Goal: Transaction & Acquisition: Purchase product/service

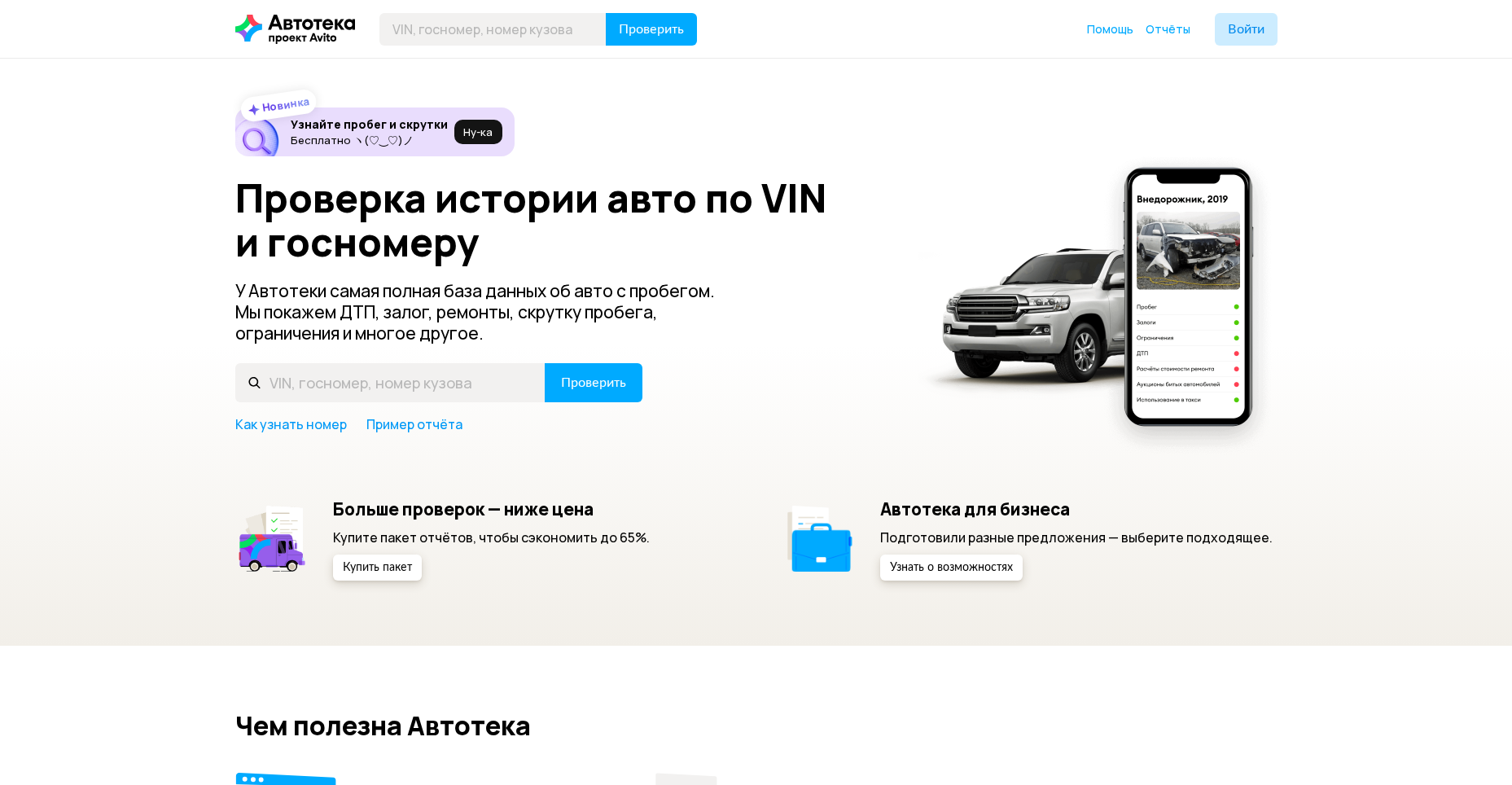
click at [336, 363] on div "Проверка истории авто по VIN и госномеру У Автотеки самая полная база данных об…" at bounding box center [756, 304] width 1042 height 258
click at [336, 382] on input "text" at bounding box center [390, 383] width 310 height 39
type input "WDC1641221A67333"
click at [545, 364] on button "Проверить" at bounding box center [593, 383] width 98 height 39
click at [497, 378] on input "text" at bounding box center [390, 383] width 310 height 39
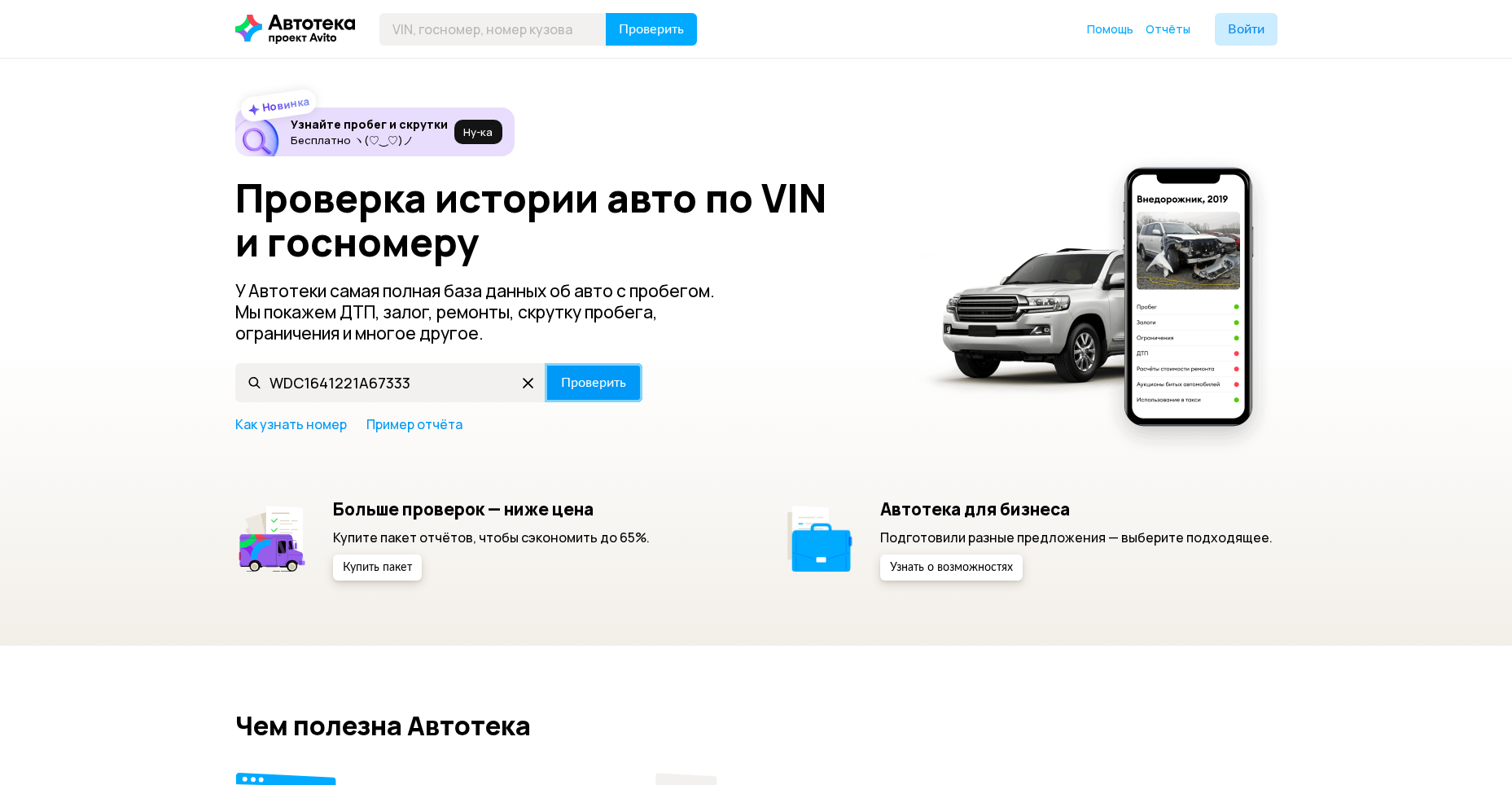
click at [595, 371] on button "Проверить" at bounding box center [593, 383] width 98 height 39
click at [584, 386] on span "Проверить" at bounding box center [593, 383] width 65 height 13
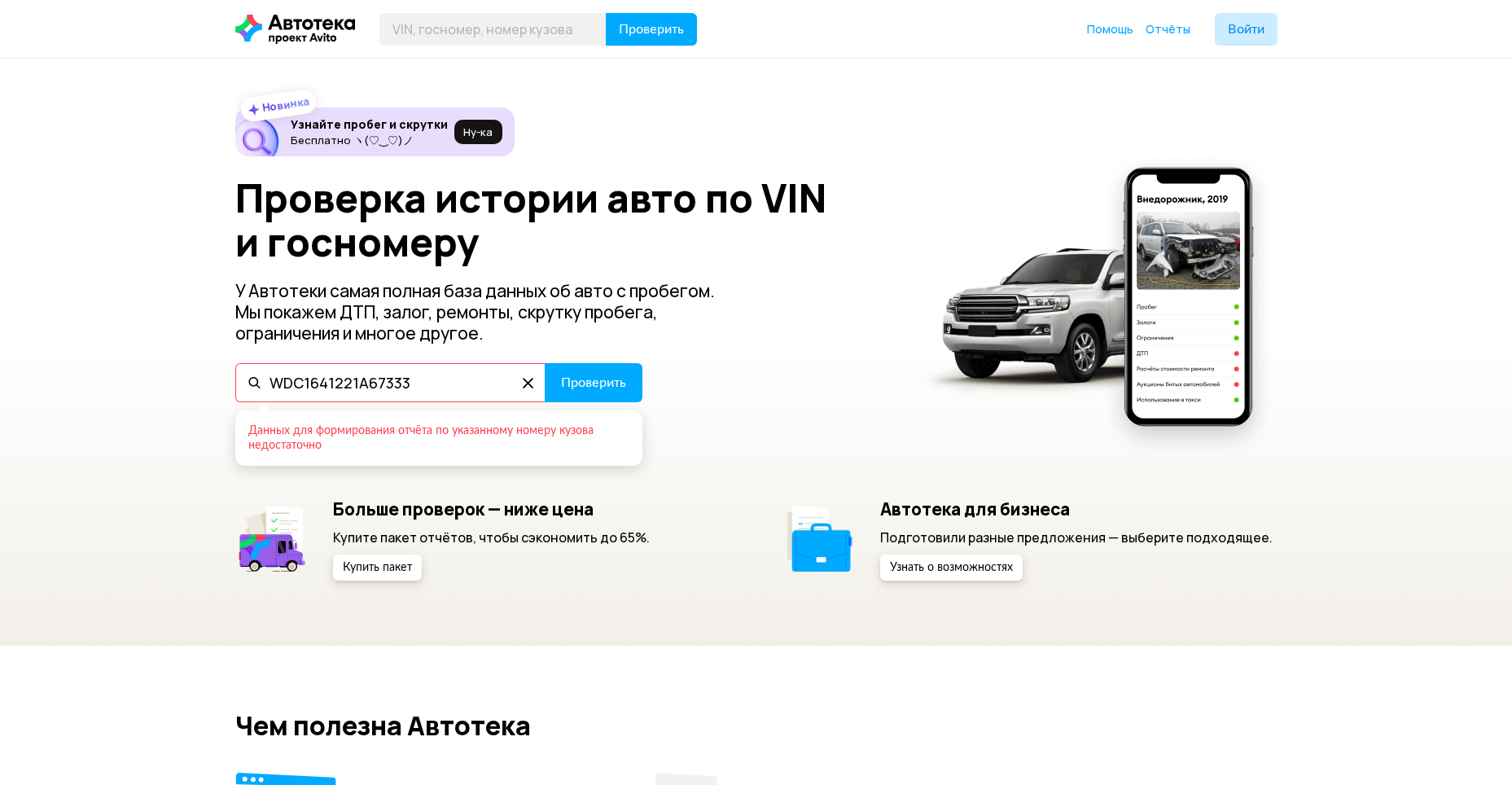
click at [462, 380] on input "WDC1641221A67333" at bounding box center [390, 383] width 310 height 39
click at [394, 385] on input "WDC1641221A67333" at bounding box center [390, 383] width 310 height 39
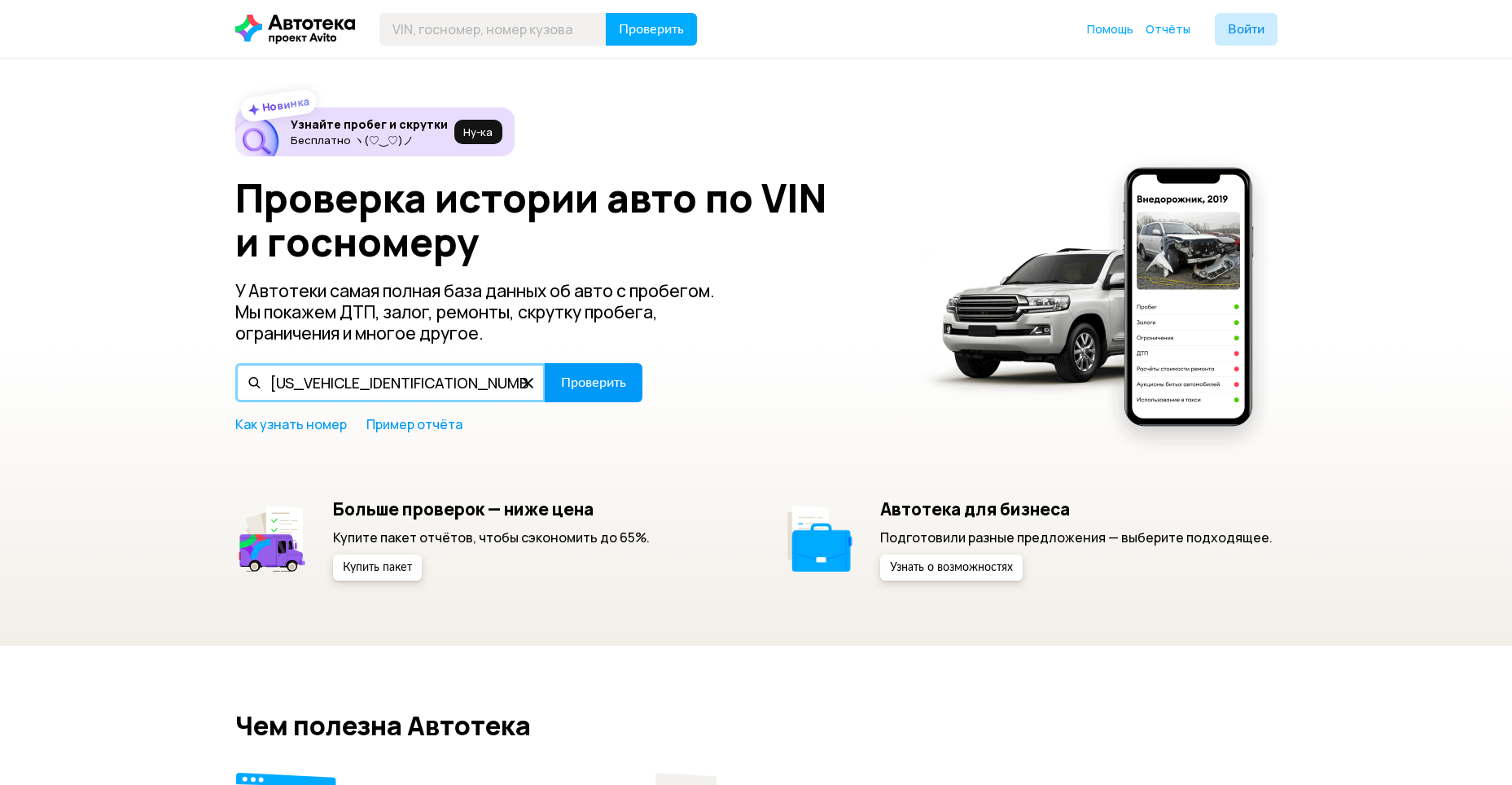
type input "[US_VEHICLE_IDENTIFICATION_NUMBER]"
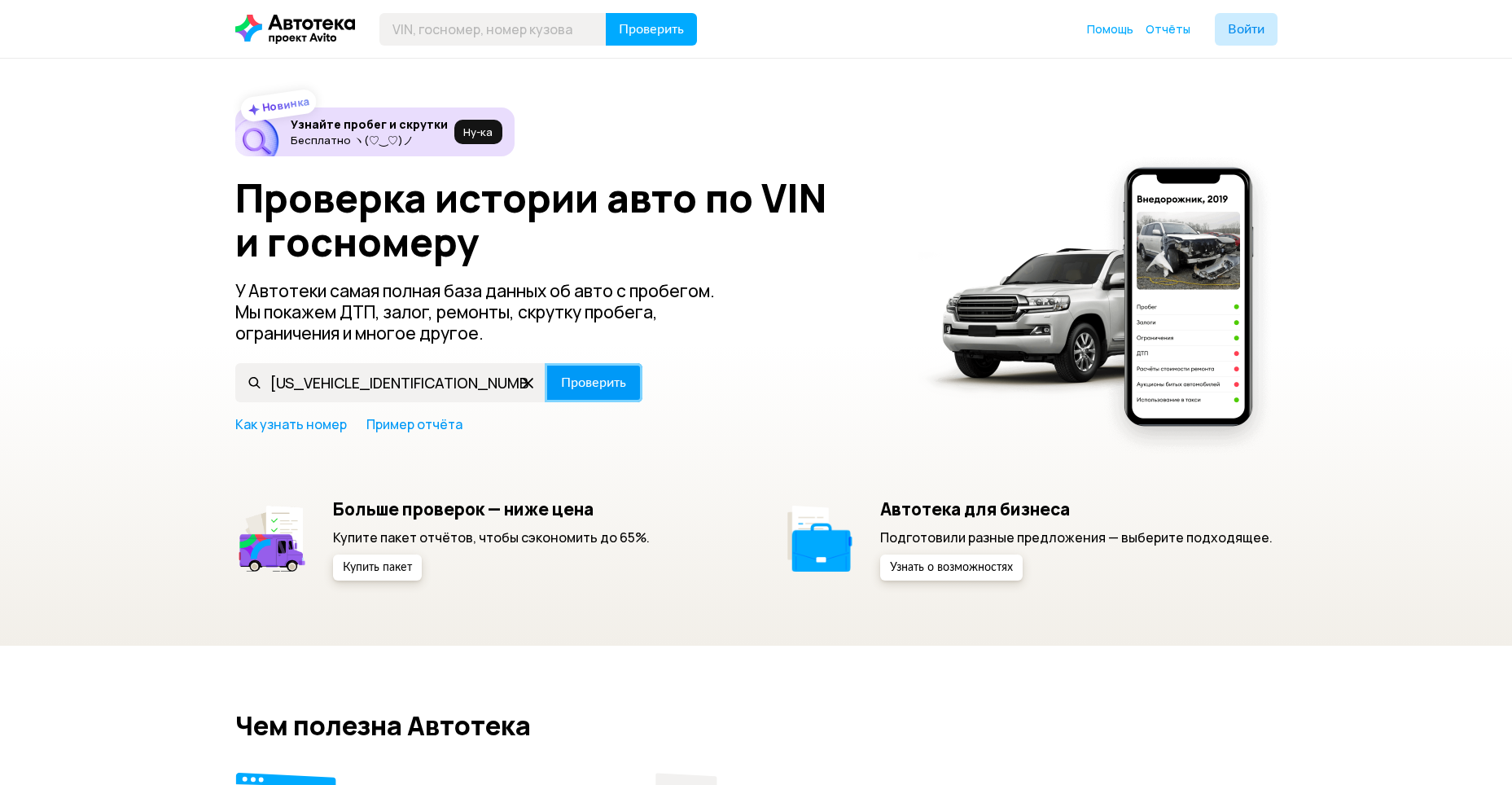
click at [627, 389] on button "Проверить" at bounding box center [593, 383] width 98 height 39
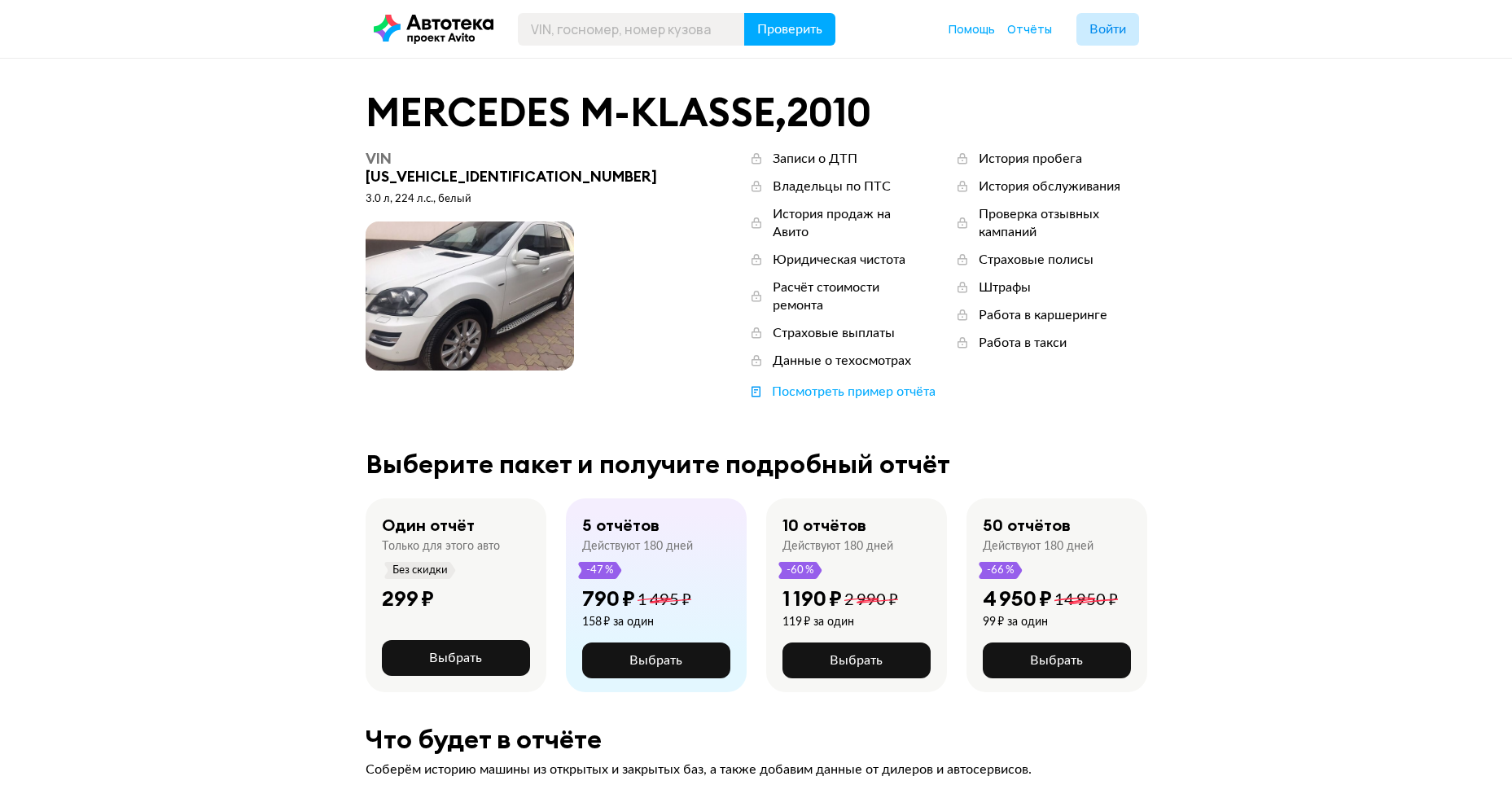
scroll to position [81, 0]
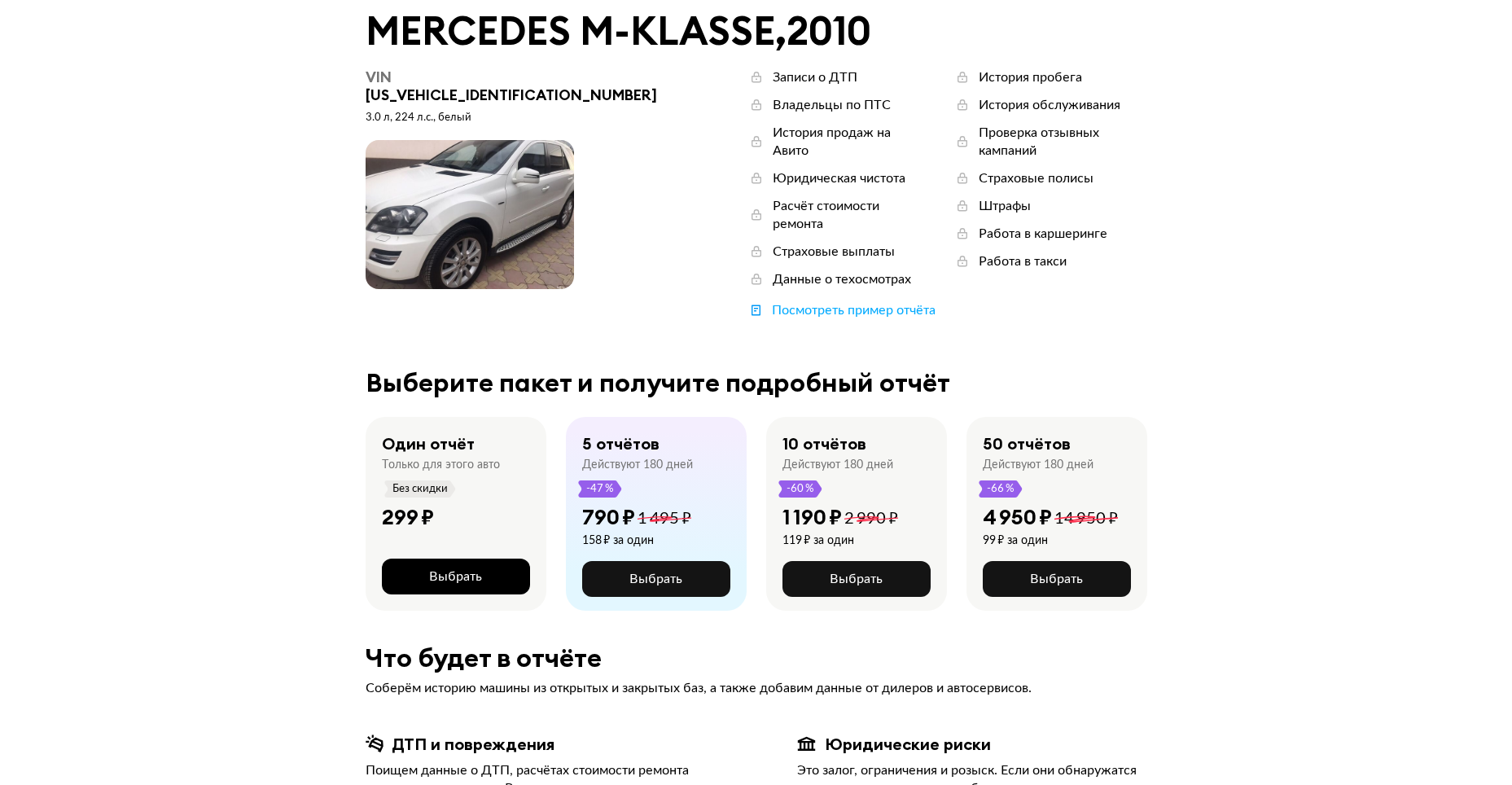
click at [452, 571] on span "Выбрать" at bounding box center [455, 577] width 53 height 13
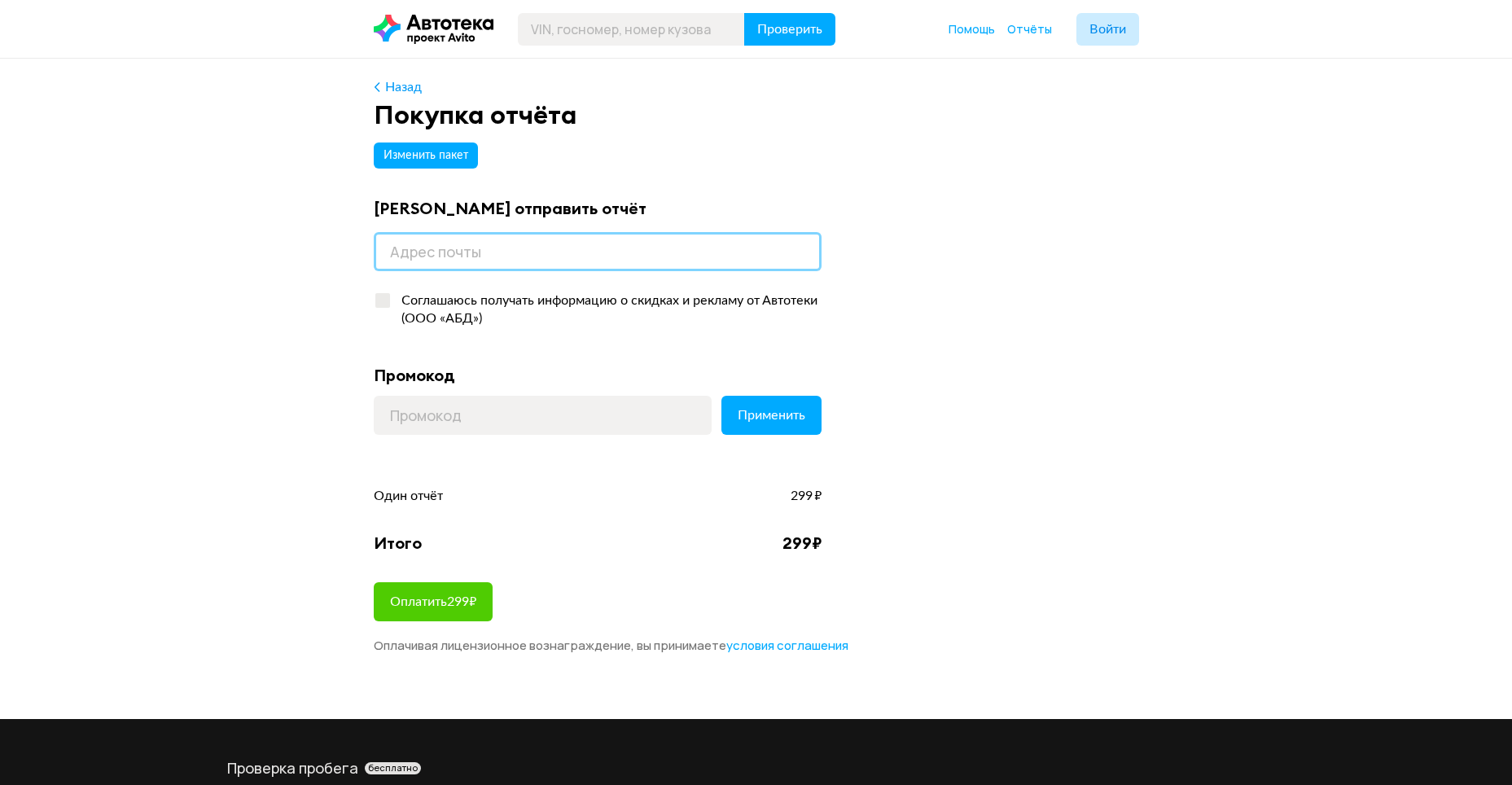
click at [544, 244] on input "email" at bounding box center [598, 252] width 448 height 39
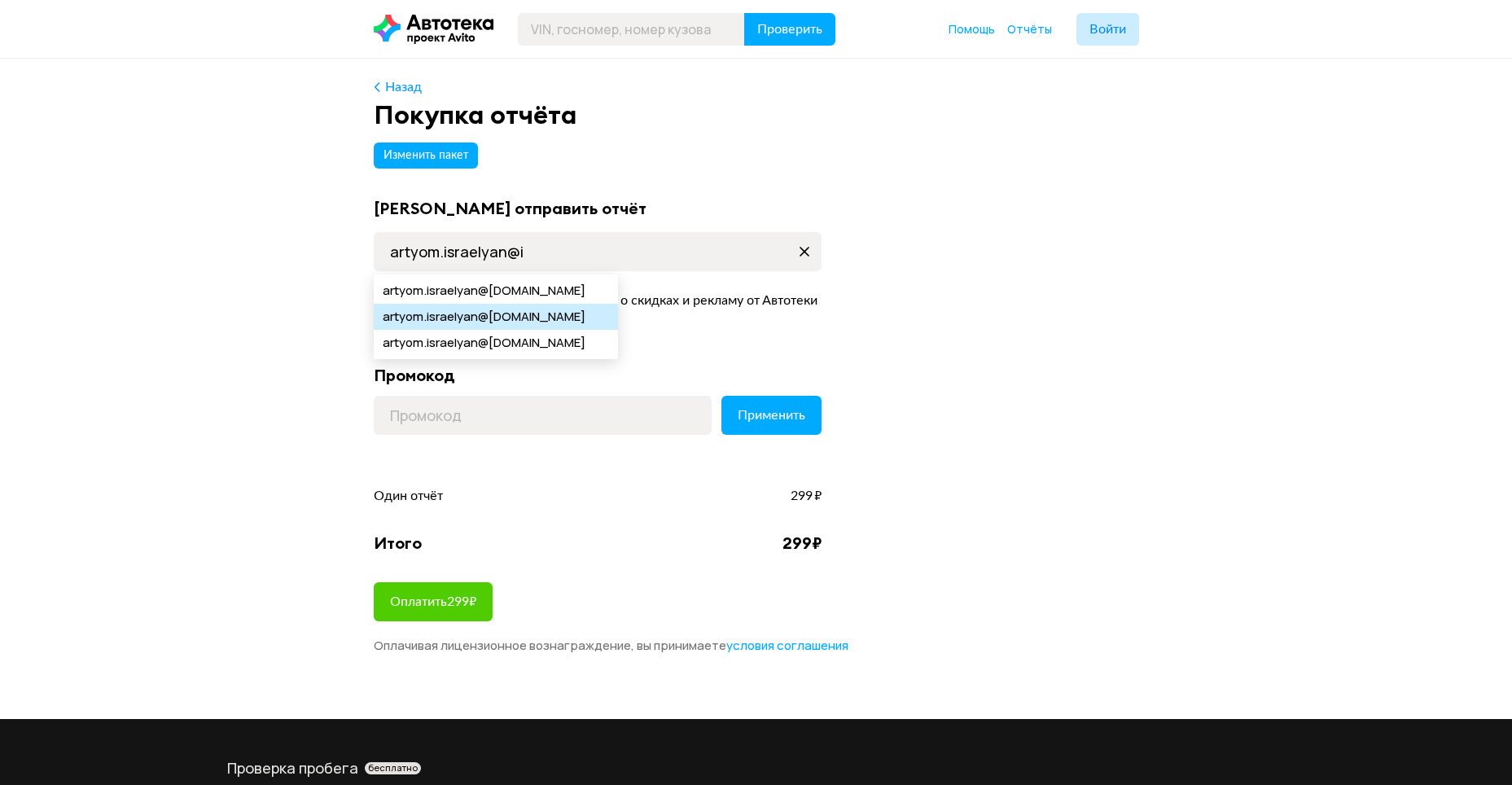
click at [544, 315] on div "artyom.israelyan @[DOMAIN_NAME]" at bounding box center [496, 316] width 244 height 26
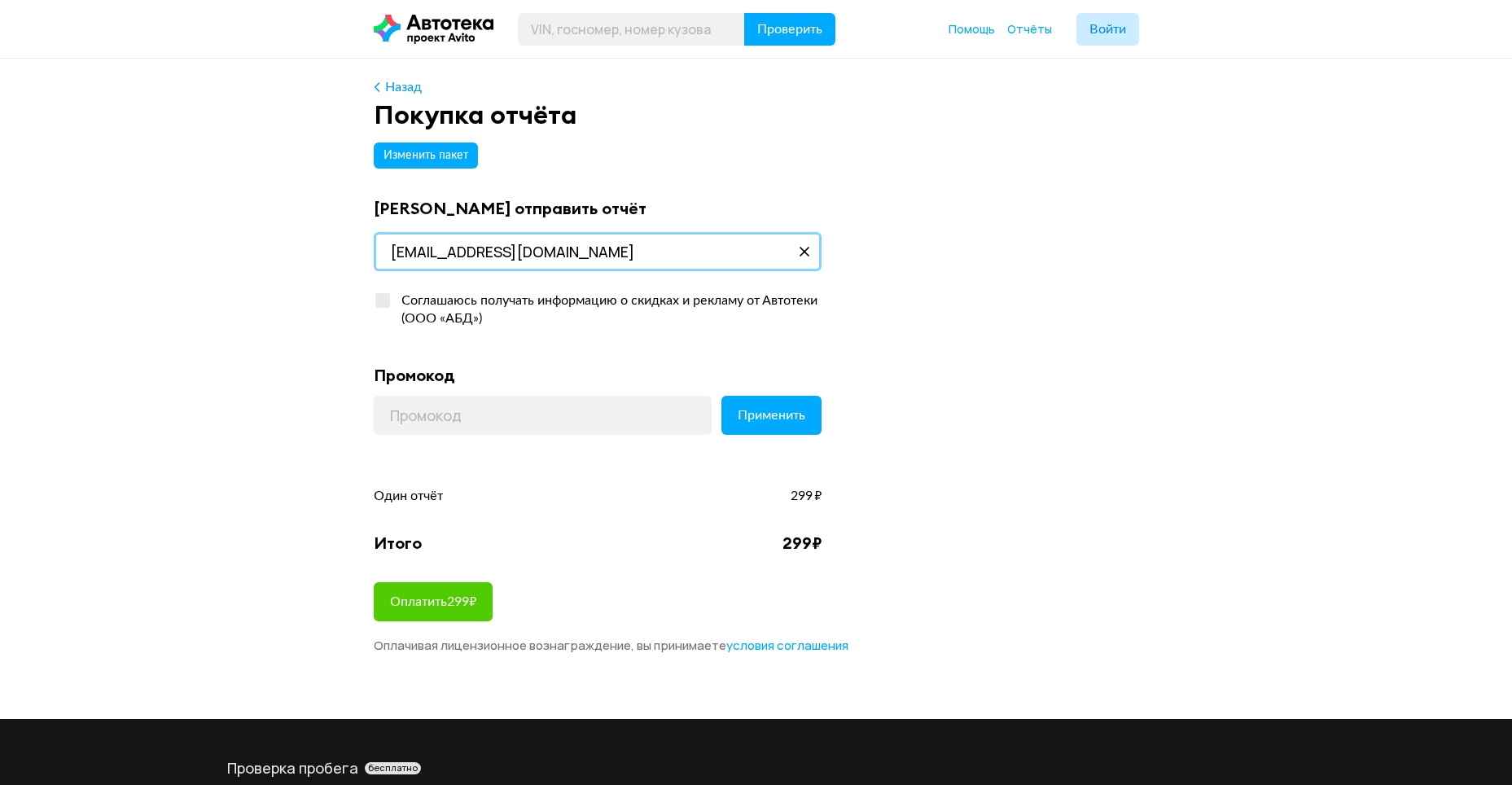
drag, startPoint x: 438, startPoint y: 254, endPoint x: 353, endPoint y: 247, distance: 85.3
click at [355, 248] on div "Назад Покупка отчёта Изменить пакет Куда отправить отчёт [EMAIL_ADDRESS][DOMAIN…" at bounding box center [756, 389] width 1512 height 661
click at [450, 257] on input "[EMAIL_ADDRESS][DOMAIN_NAME]" at bounding box center [598, 252] width 448 height 39
type input "[EMAIL_ADDRESS][DOMAIN_NAME]"
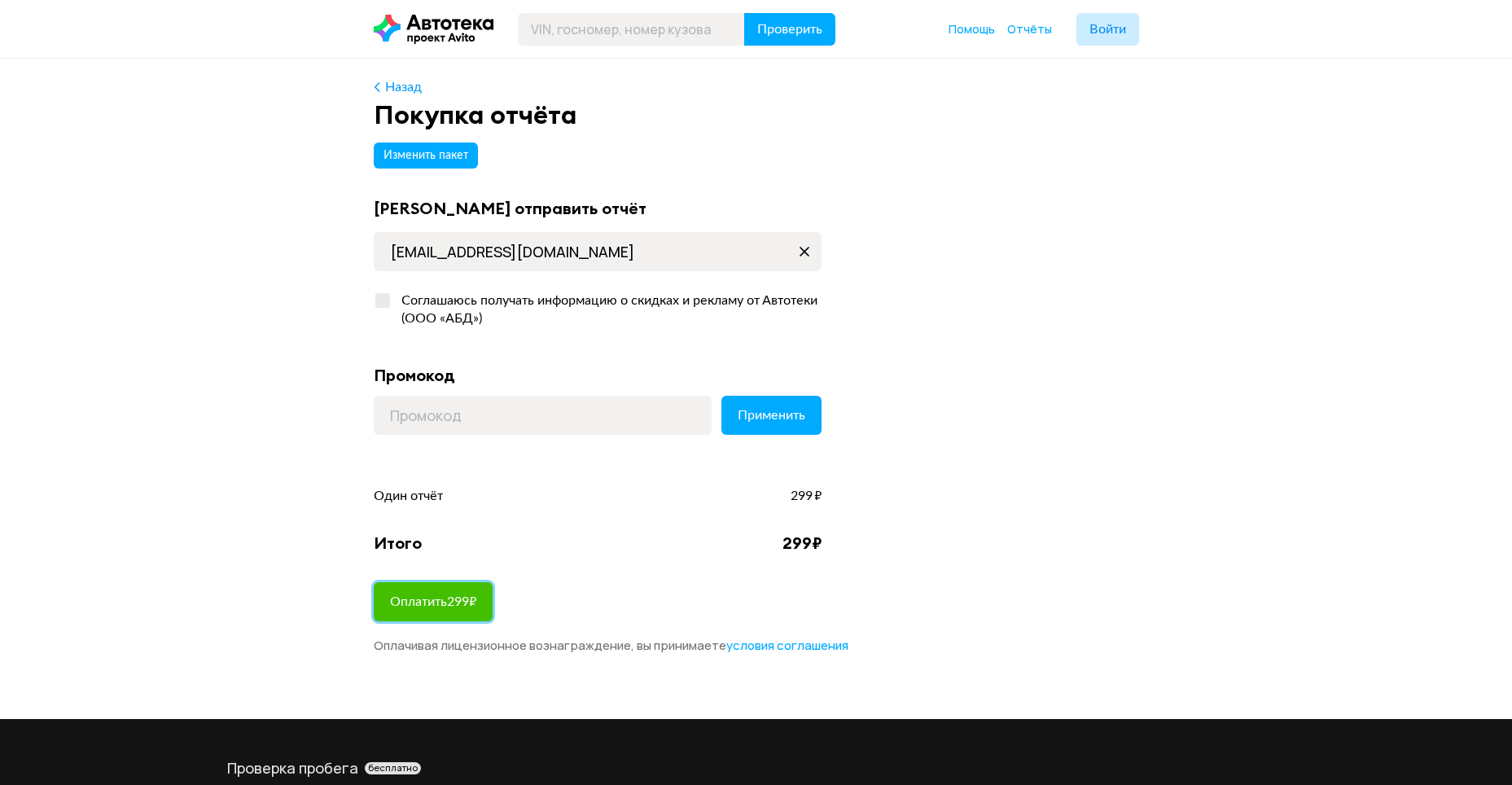
click at [454, 595] on span "Оплатить 299 ₽" at bounding box center [434, 602] width 86 height 13
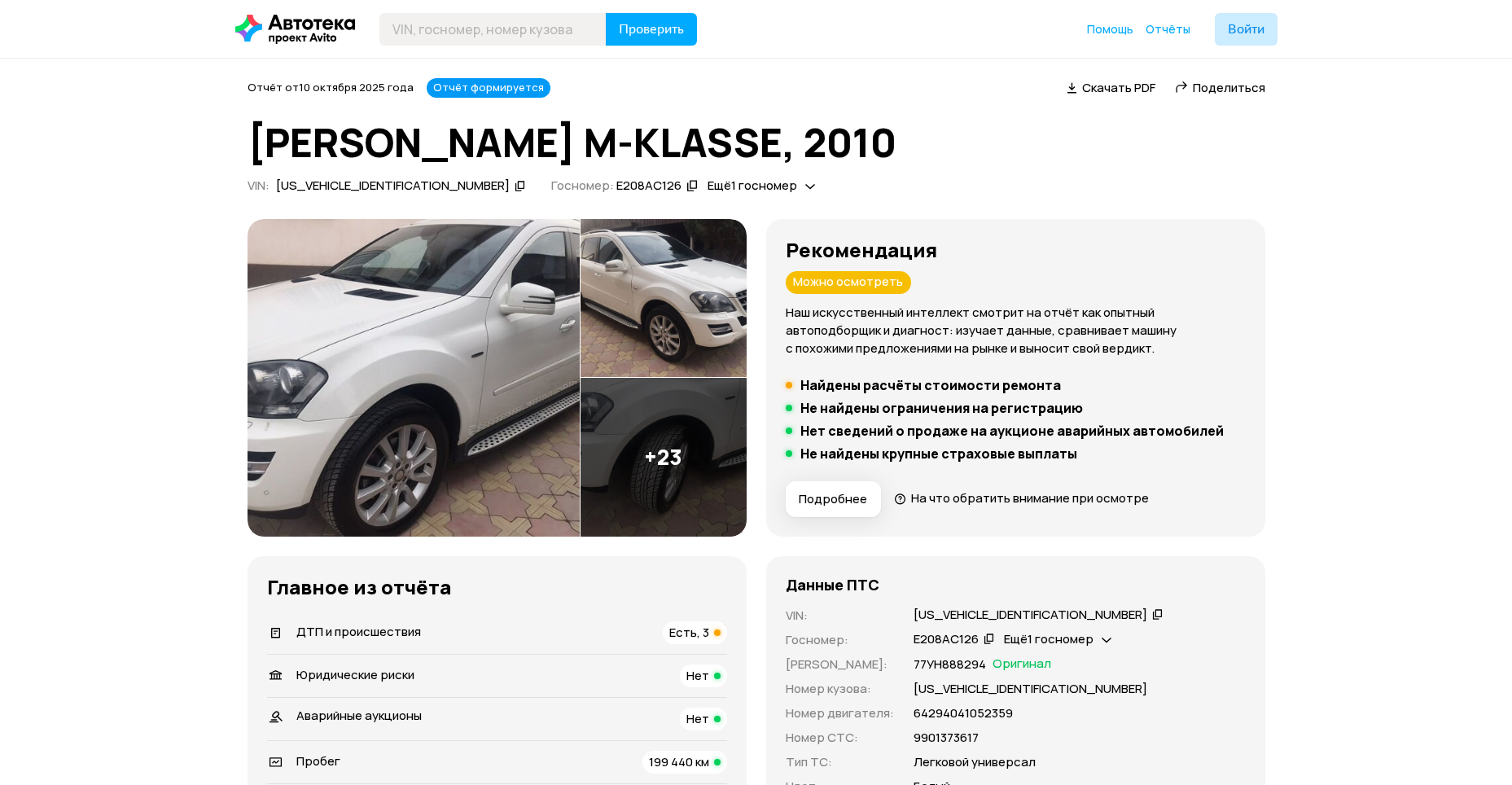
click at [685, 621] on div "Есть, 3" at bounding box center [695, 633] width 64 height 23
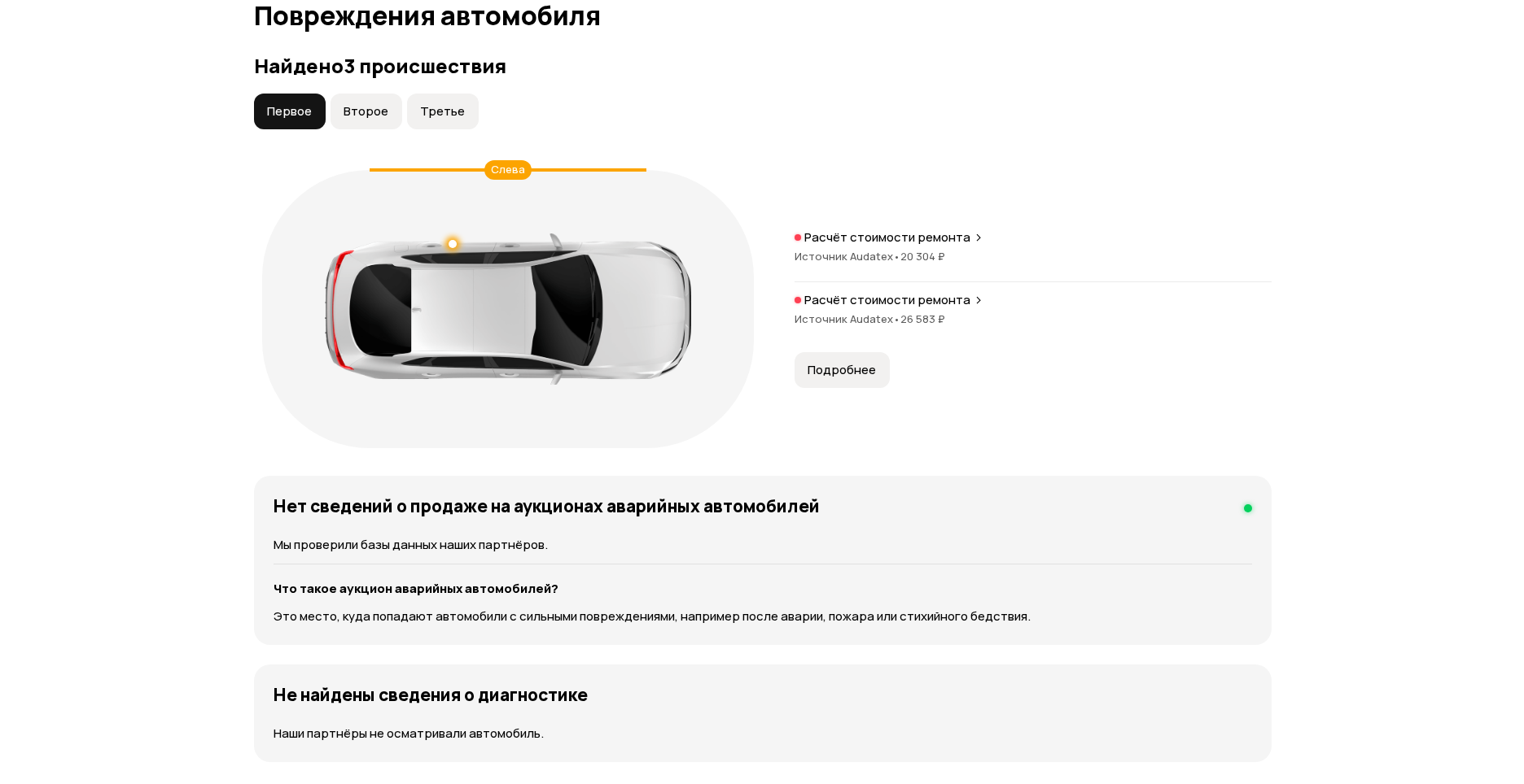
scroll to position [1738, 0]
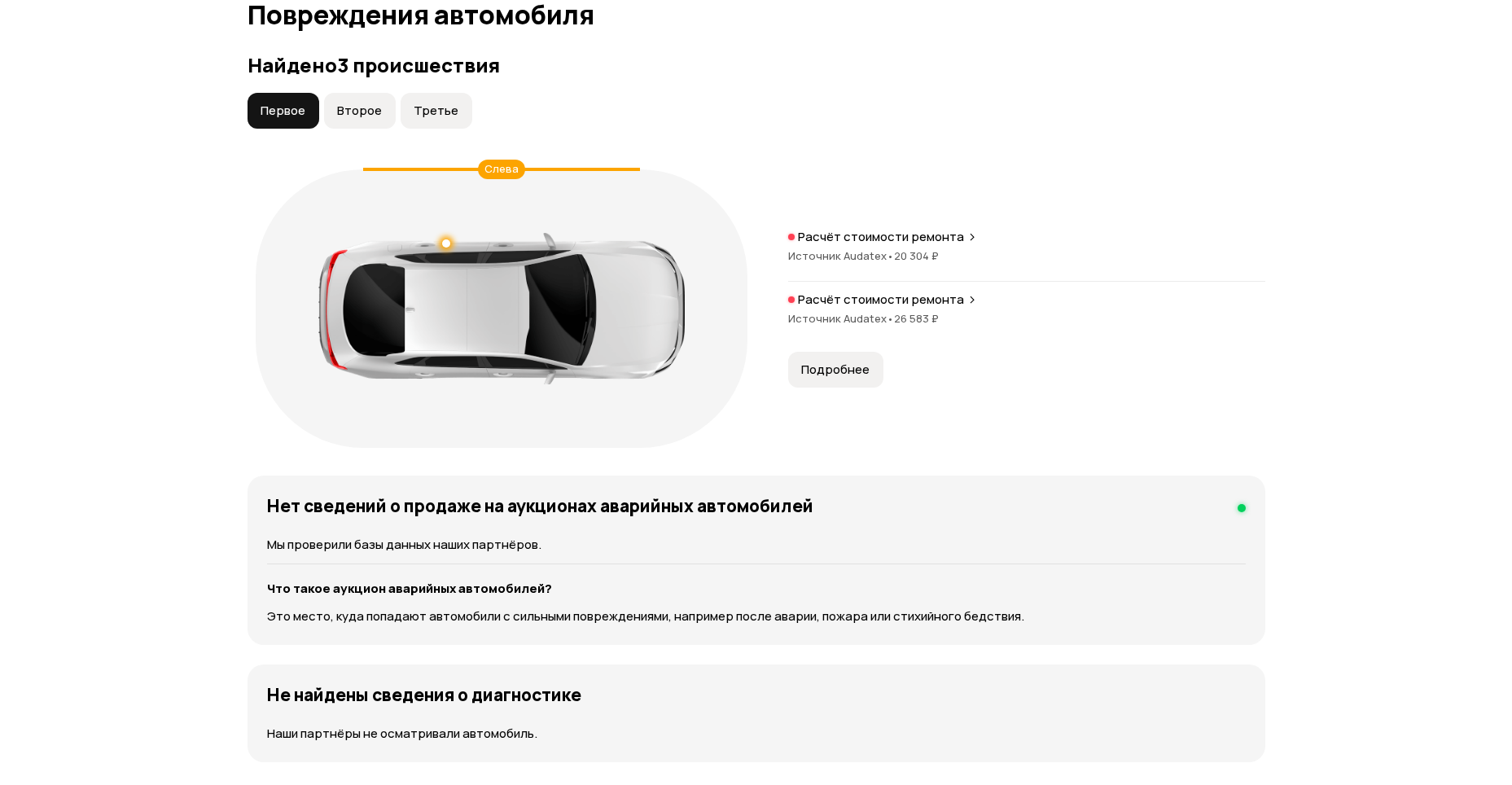
click at [871, 365] on button "Подробнее" at bounding box center [836, 370] width 96 height 35
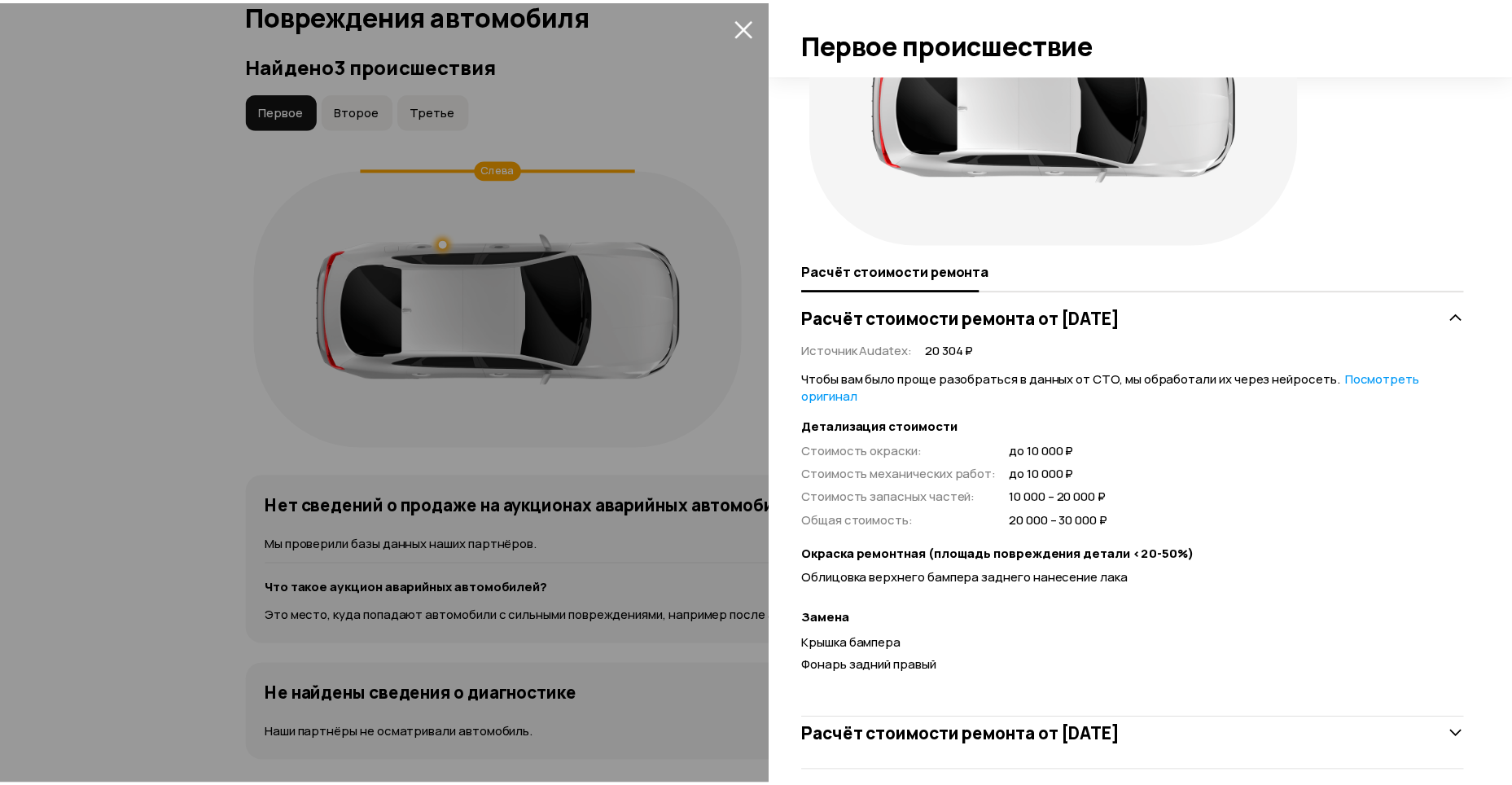
scroll to position [137, 0]
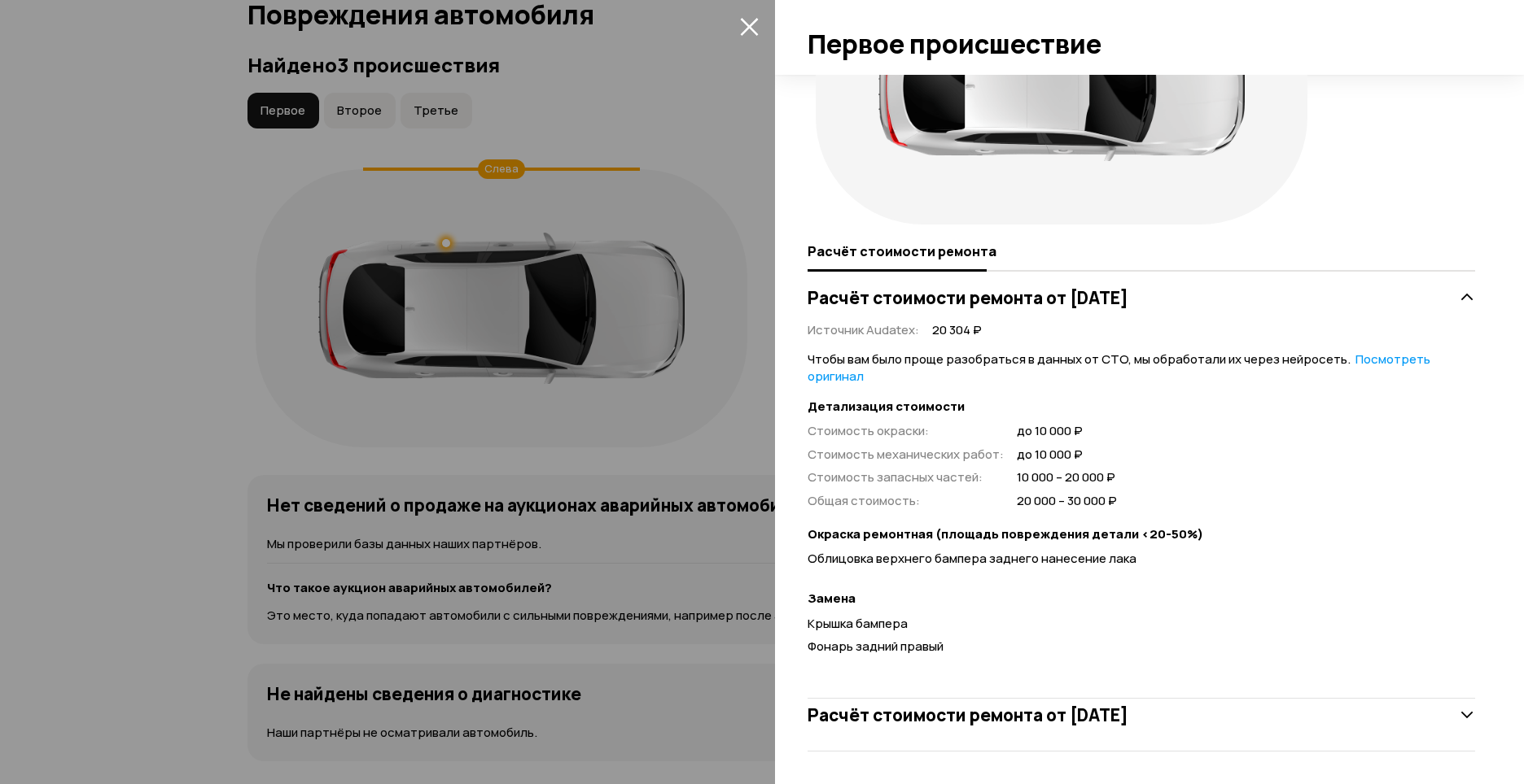
click at [626, 344] on div at bounding box center [762, 392] width 1524 height 784
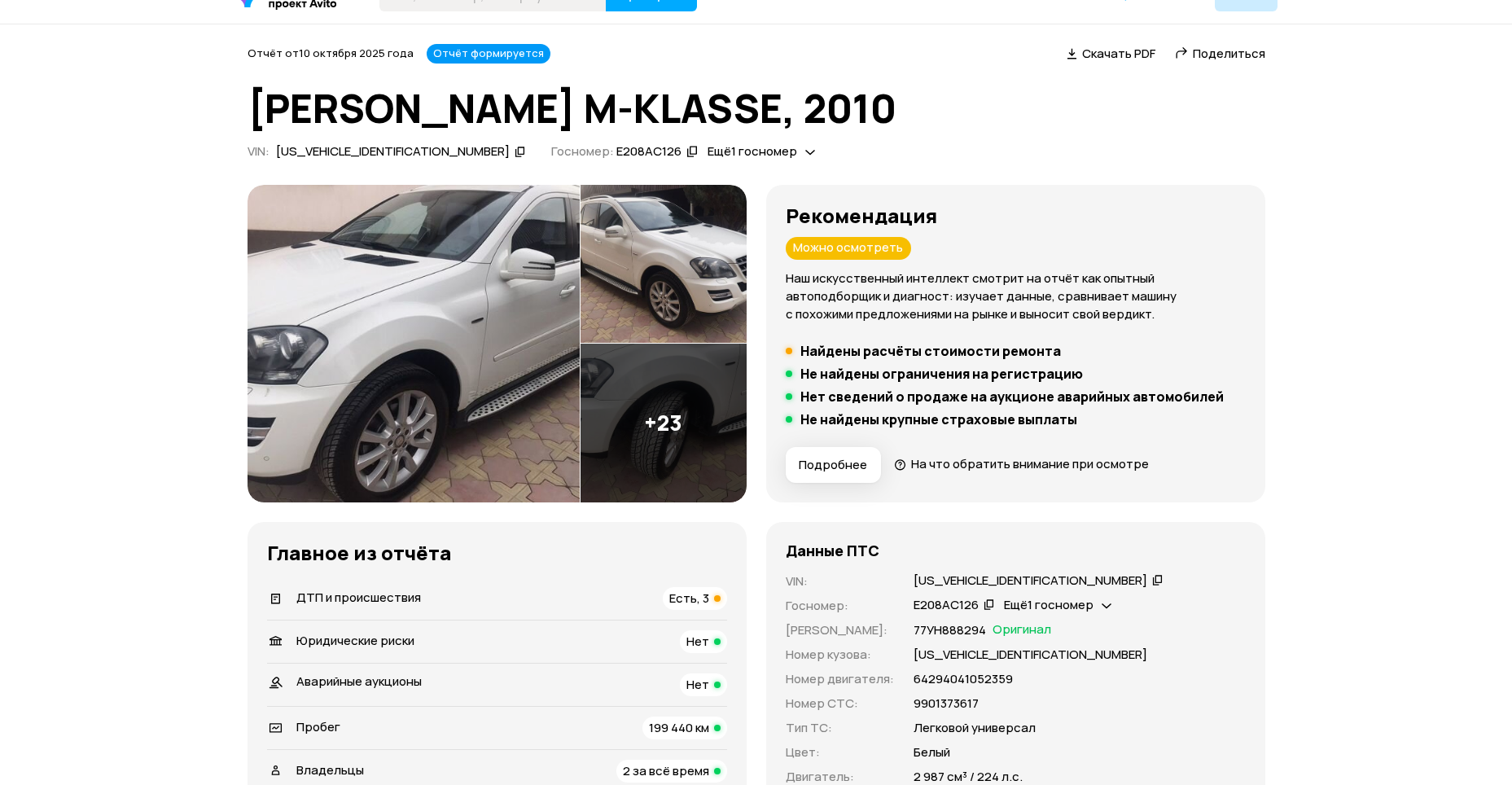
scroll to position [0, 0]
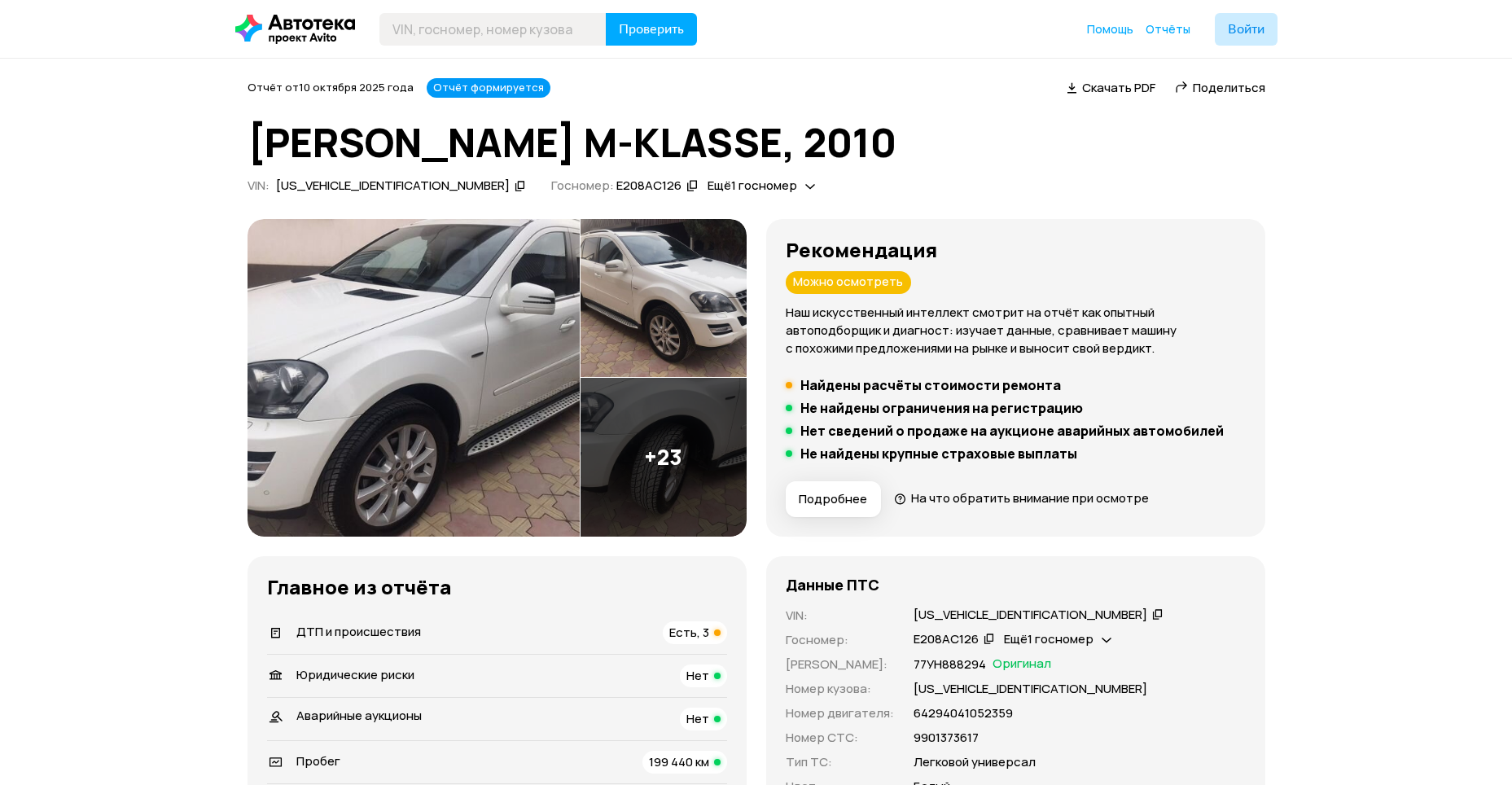
click at [958, 379] on h5 "Найдены расчёты стоимости ремонта" at bounding box center [930, 385] width 260 height 16
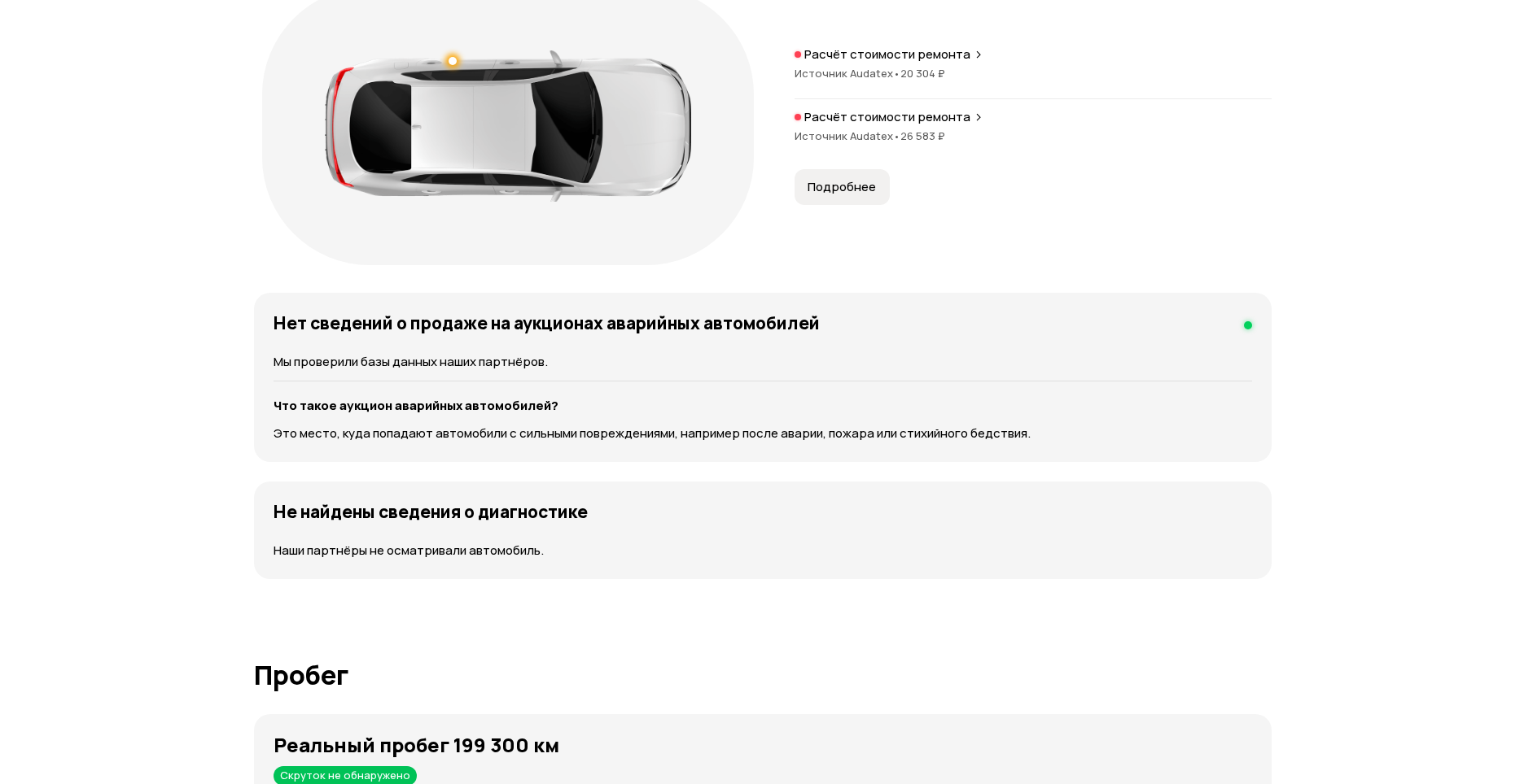
scroll to position [2001, 0]
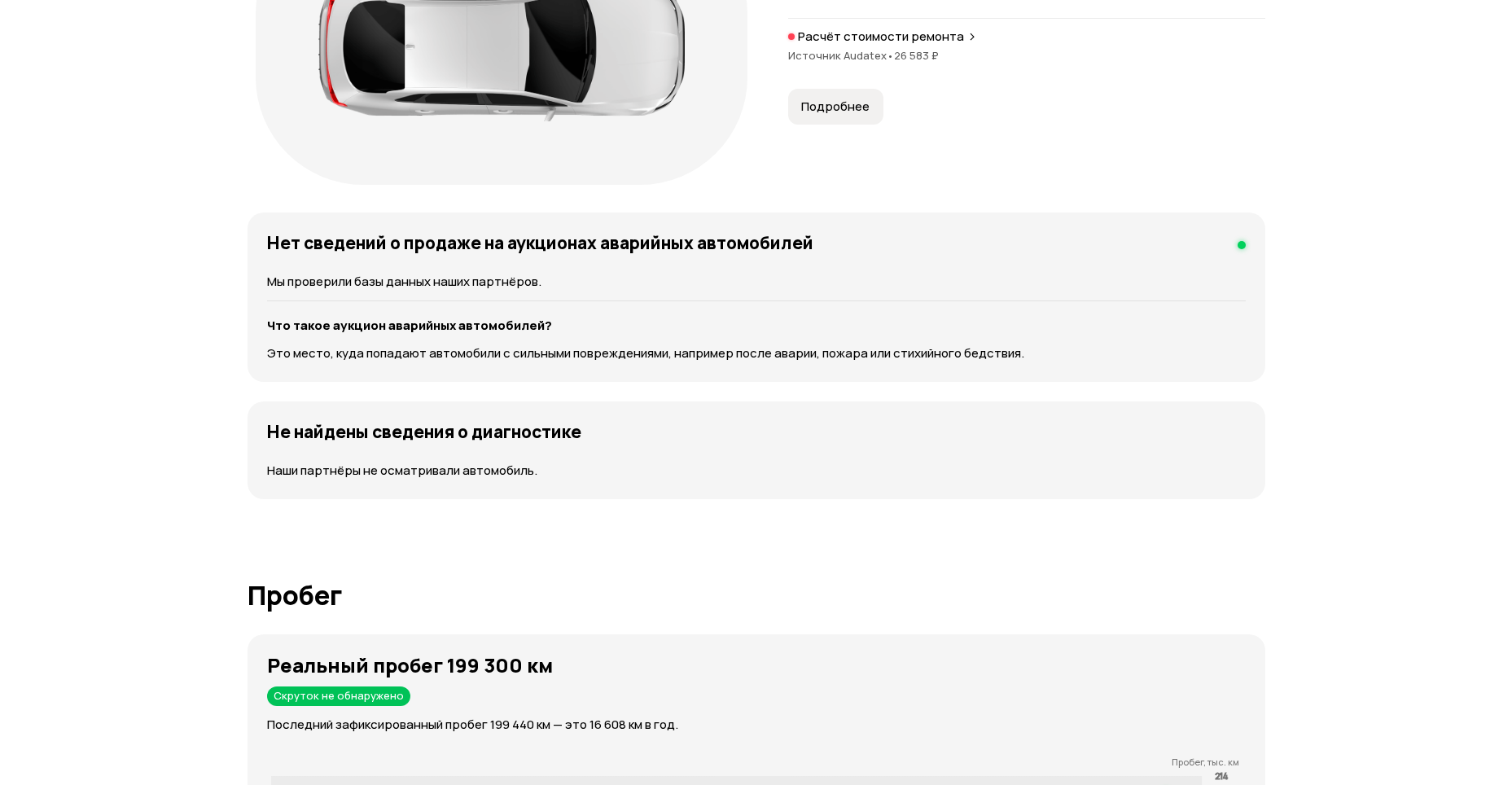
click at [828, 112] on span "Подробнее" at bounding box center [834, 106] width 68 height 16
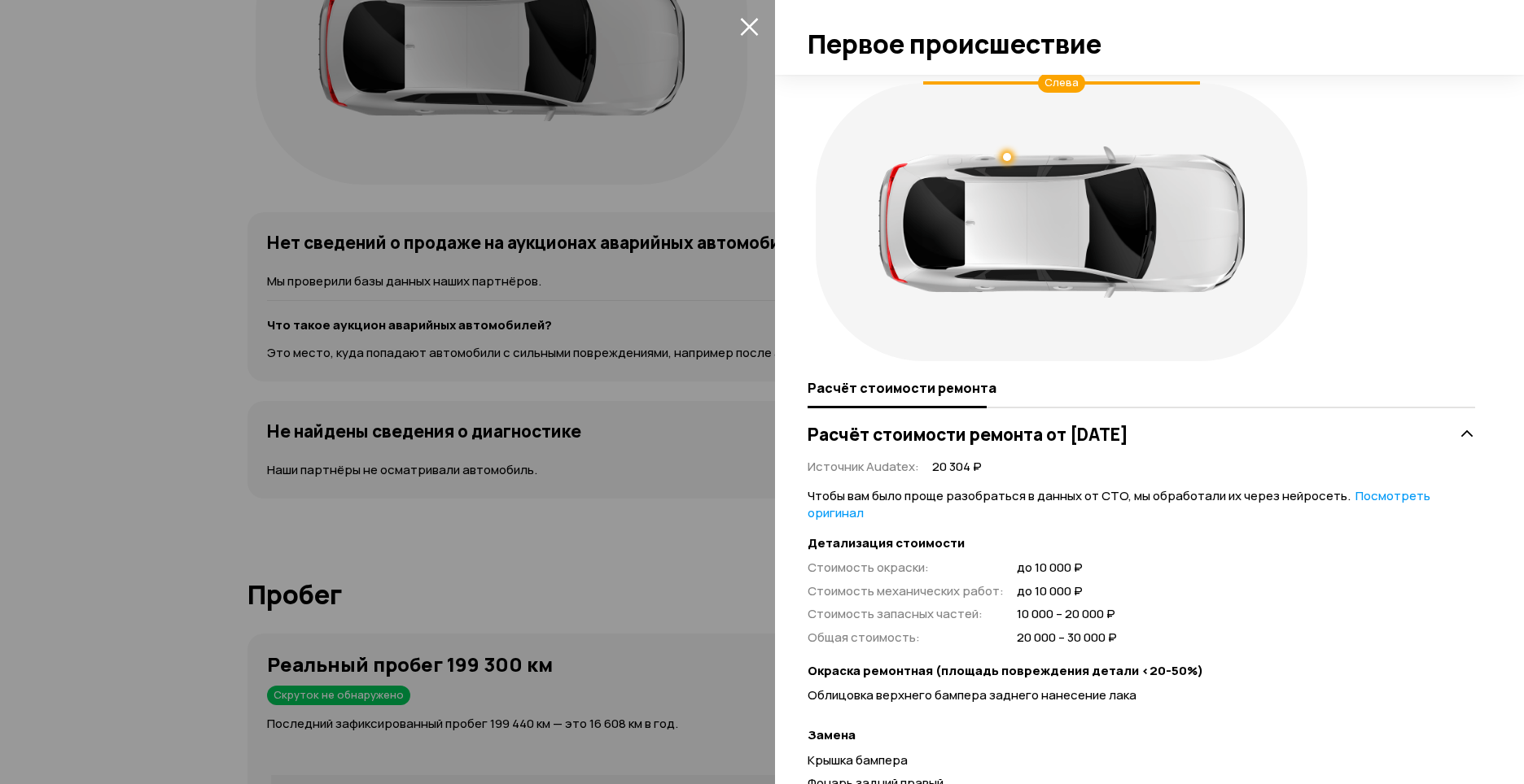
drag, startPoint x: 885, startPoint y: 405, endPoint x: 1045, endPoint y: 419, distance: 160.6
click at [1018, 418] on div "Слева Расчёт стоимости ремонта Расчёт стоимости ремонта от 10 марта 2011 года И…" at bounding box center [1149, 429] width 749 height 709
click at [1137, 404] on div "Расчёт стоимости ремонта" at bounding box center [1141, 388] width 668 height 39
click at [1142, 406] on div at bounding box center [1141, 407] width 668 height 2
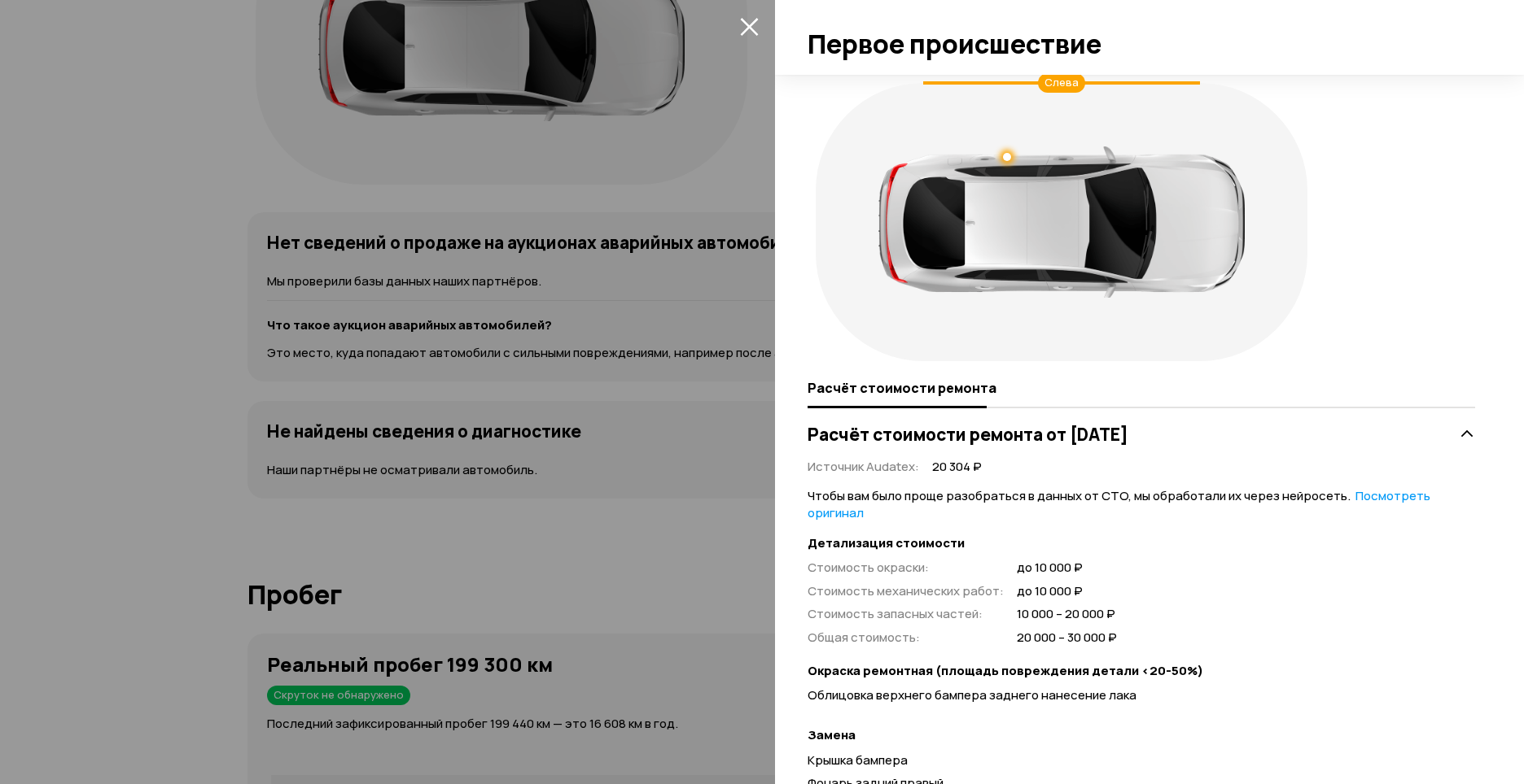
click at [1142, 406] on div at bounding box center [1141, 407] width 668 height 2
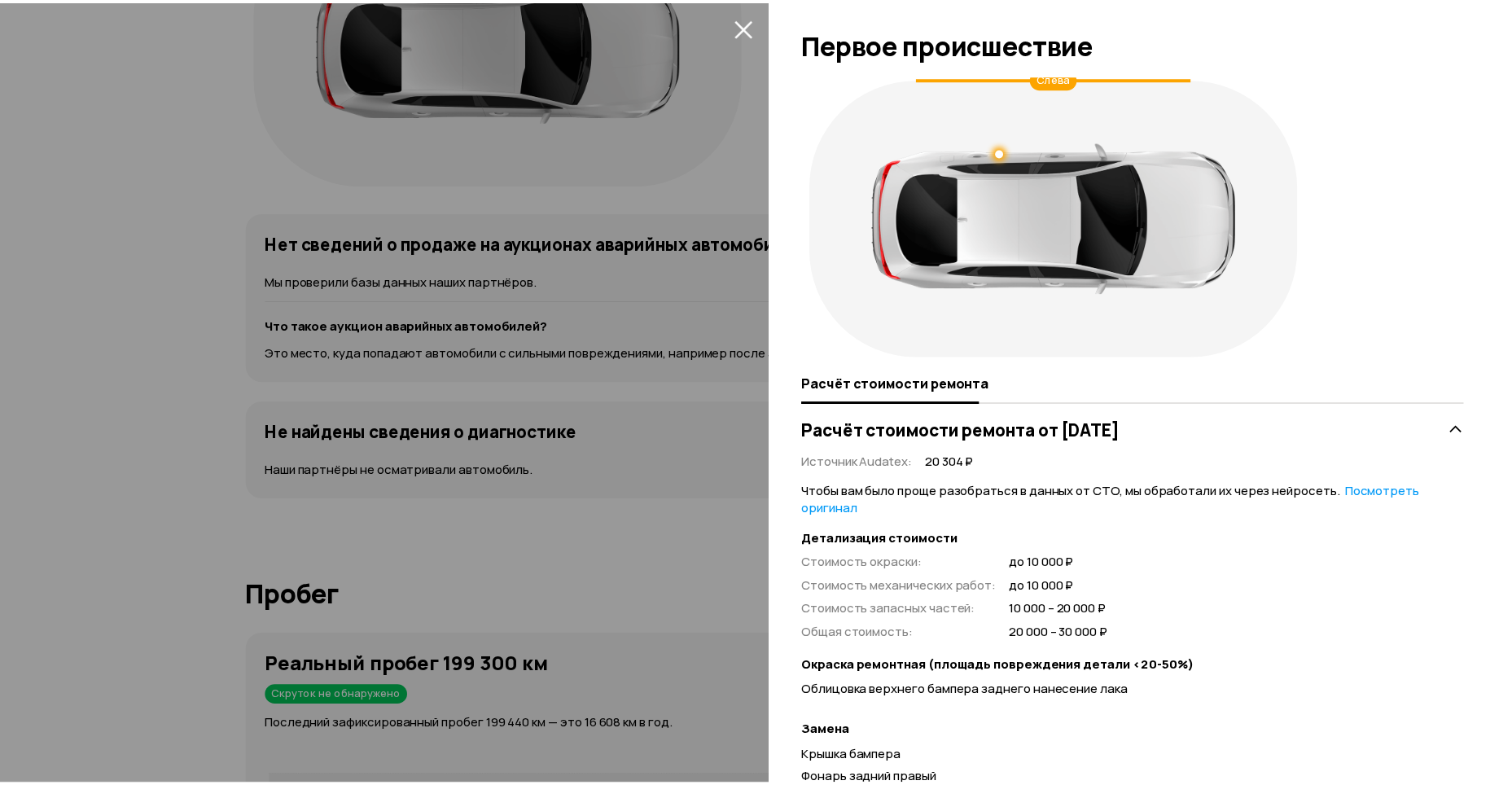
scroll to position [0, 0]
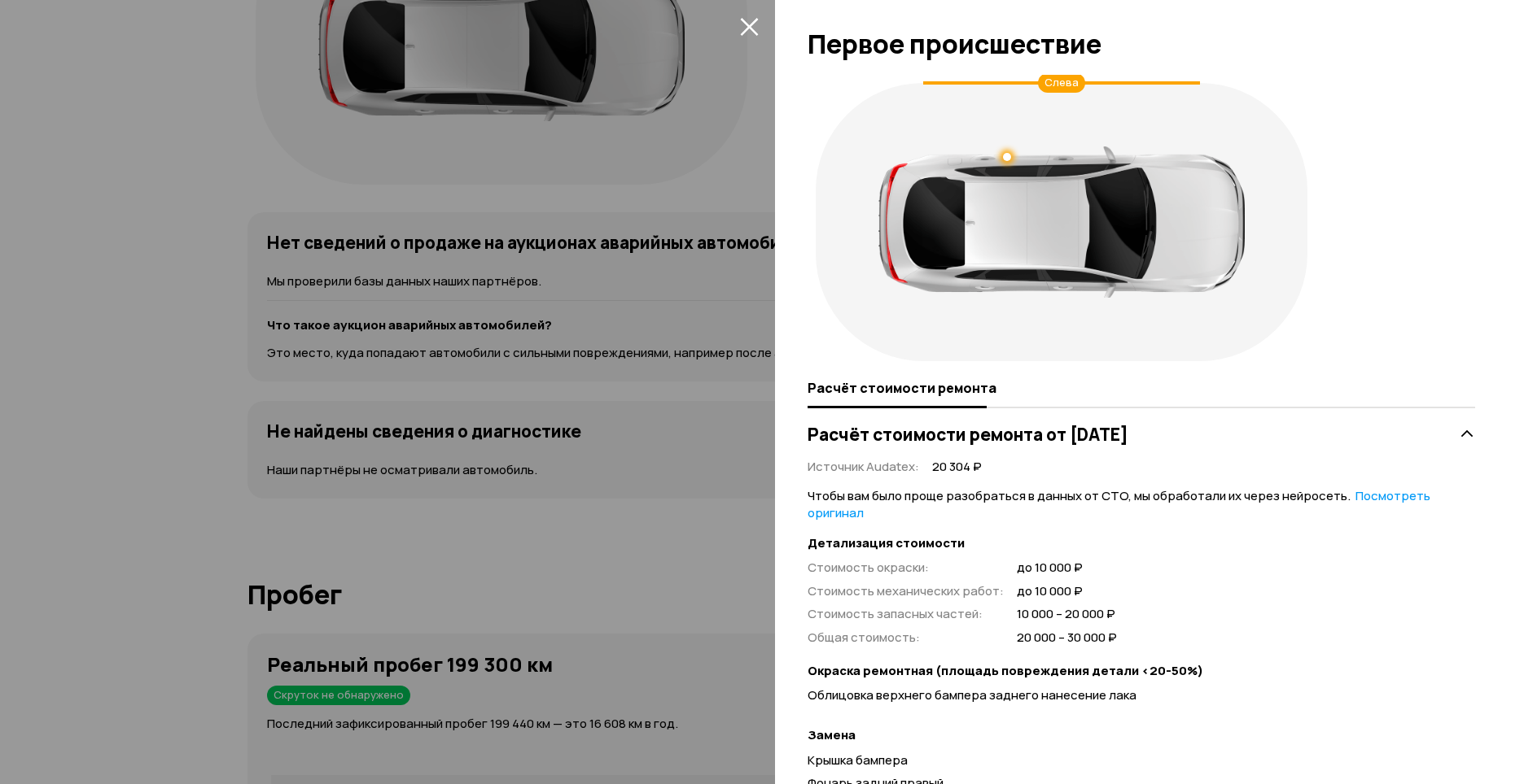
click at [484, 563] on div at bounding box center [762, 392] width 1524 height 784
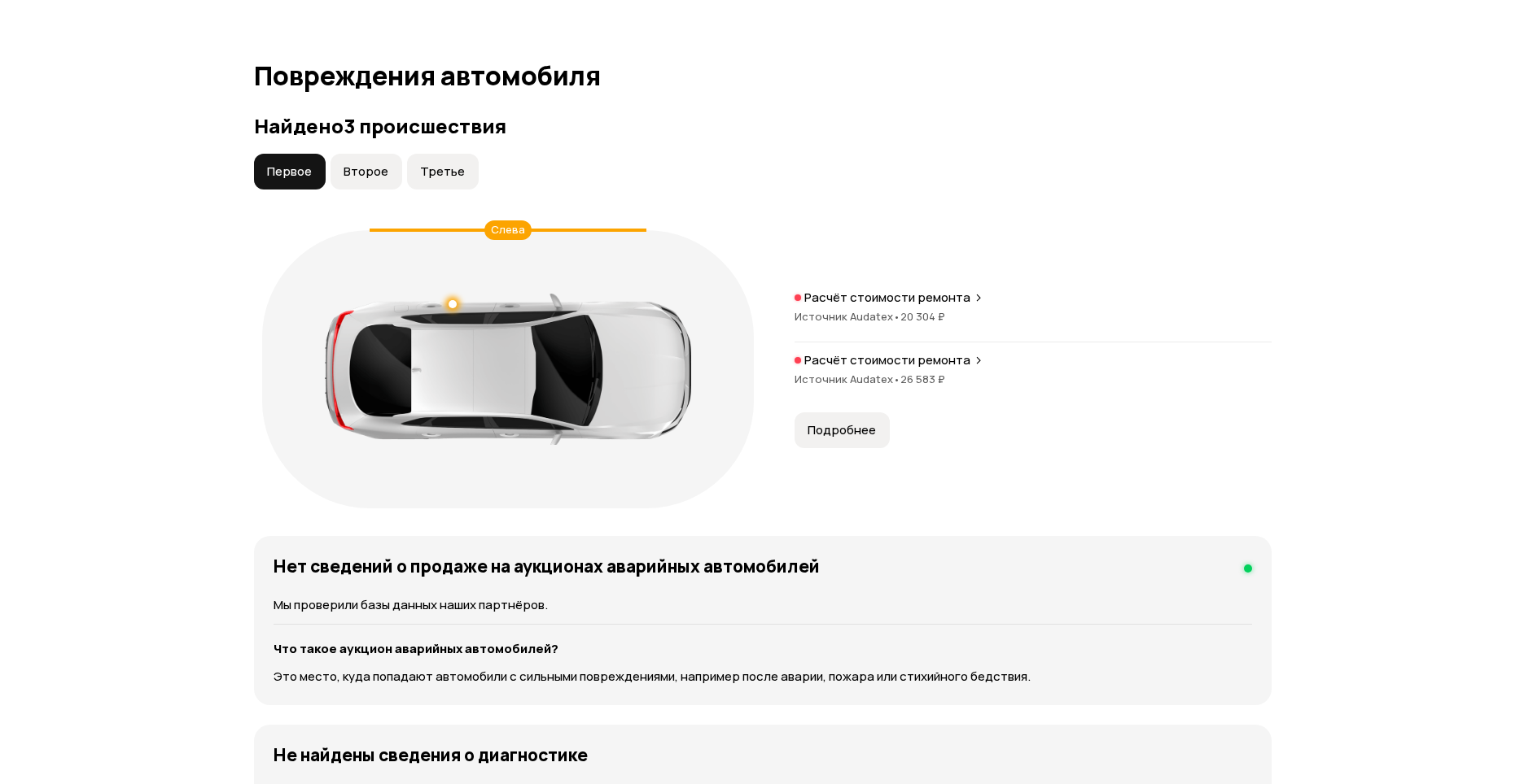
scroll to position [1525, 0]
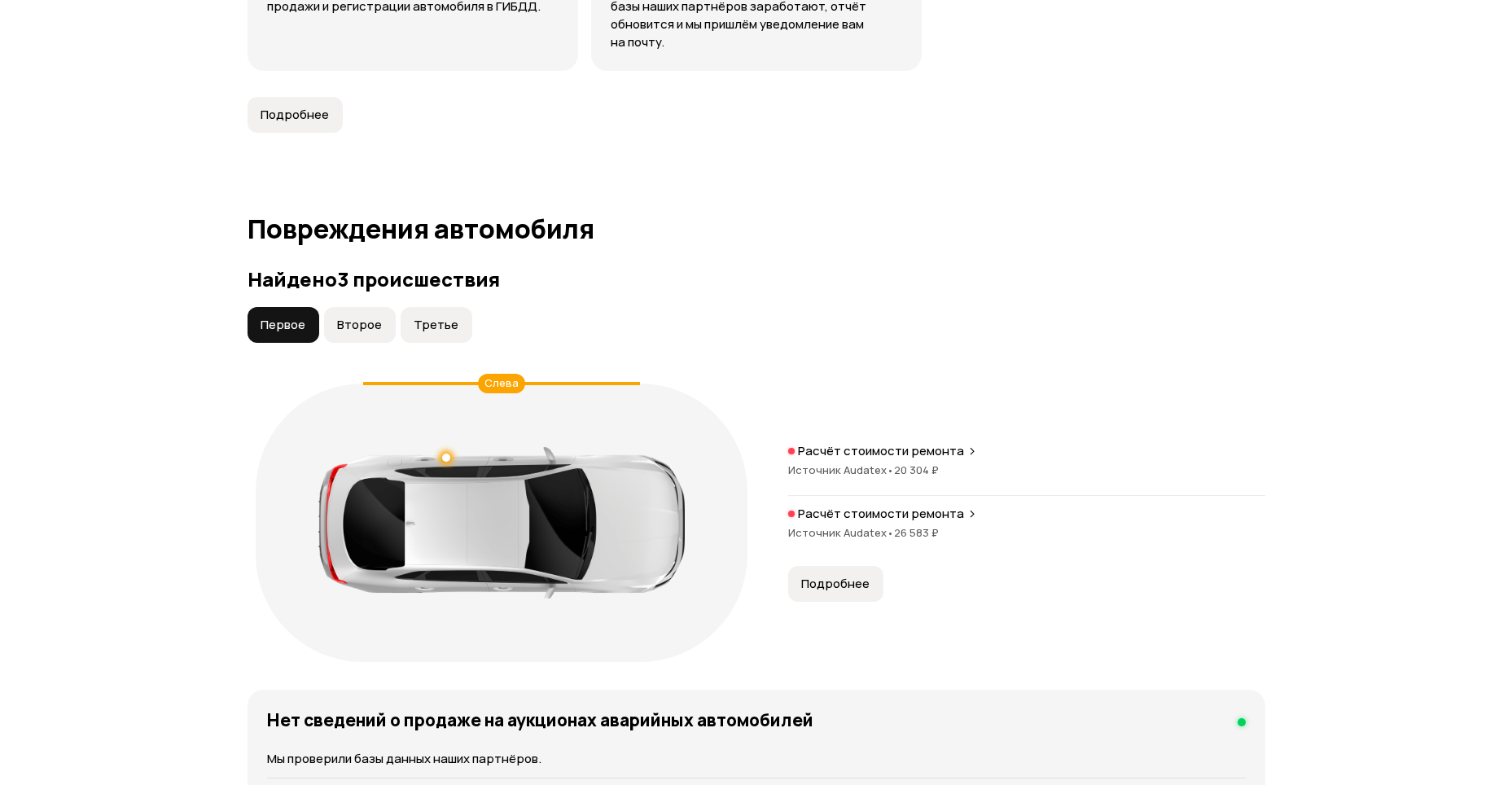
click at [364, 325] on span "Второе" at bounding box center [359, 325] width 45 height 16
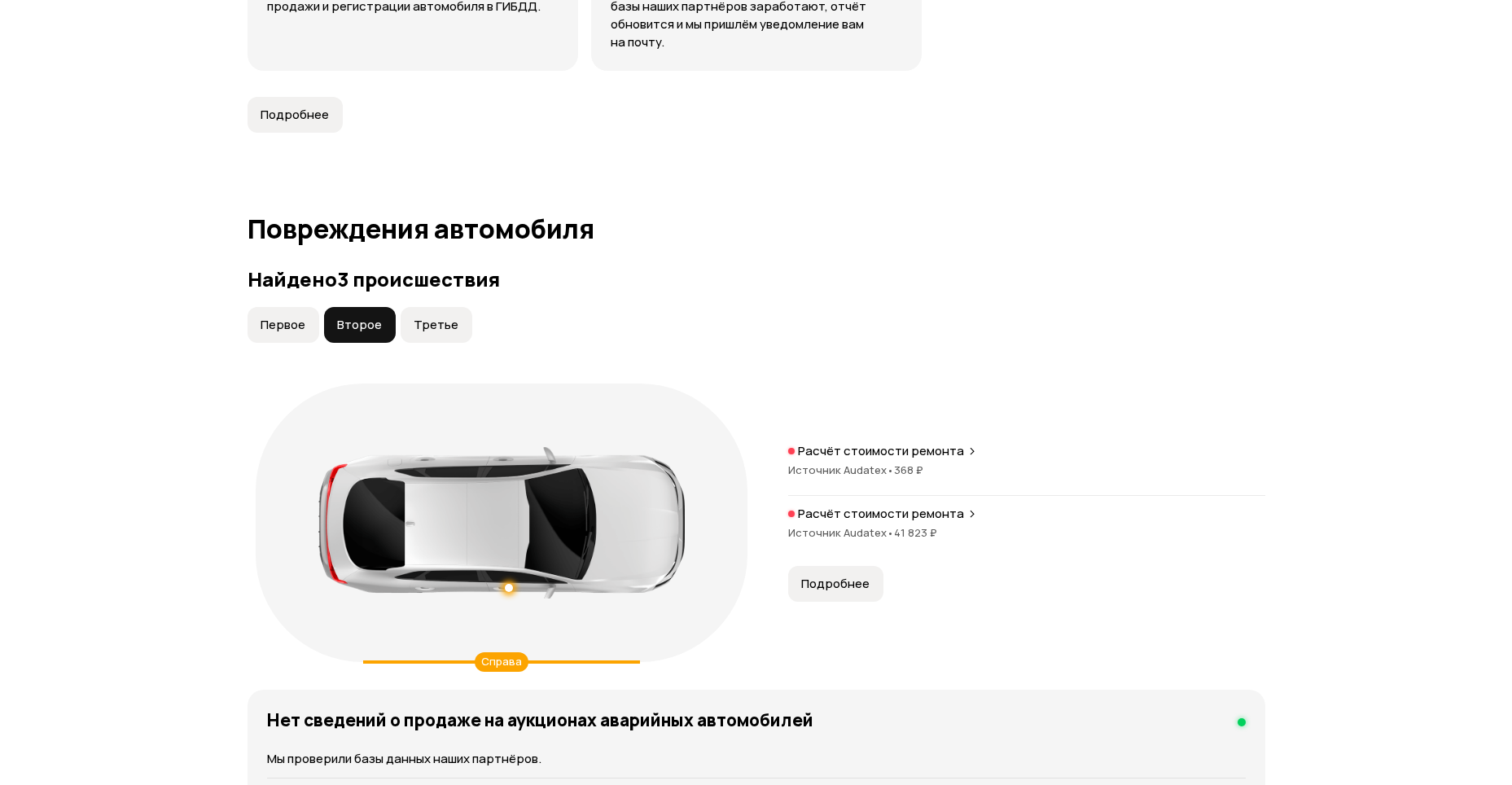
click at [427, 323] on span "Третье" at bounding box center [435, 325] width 45 height 16
click at [296, 323] on span "Первое" at bounding box center [282, 325] width 45 height 16
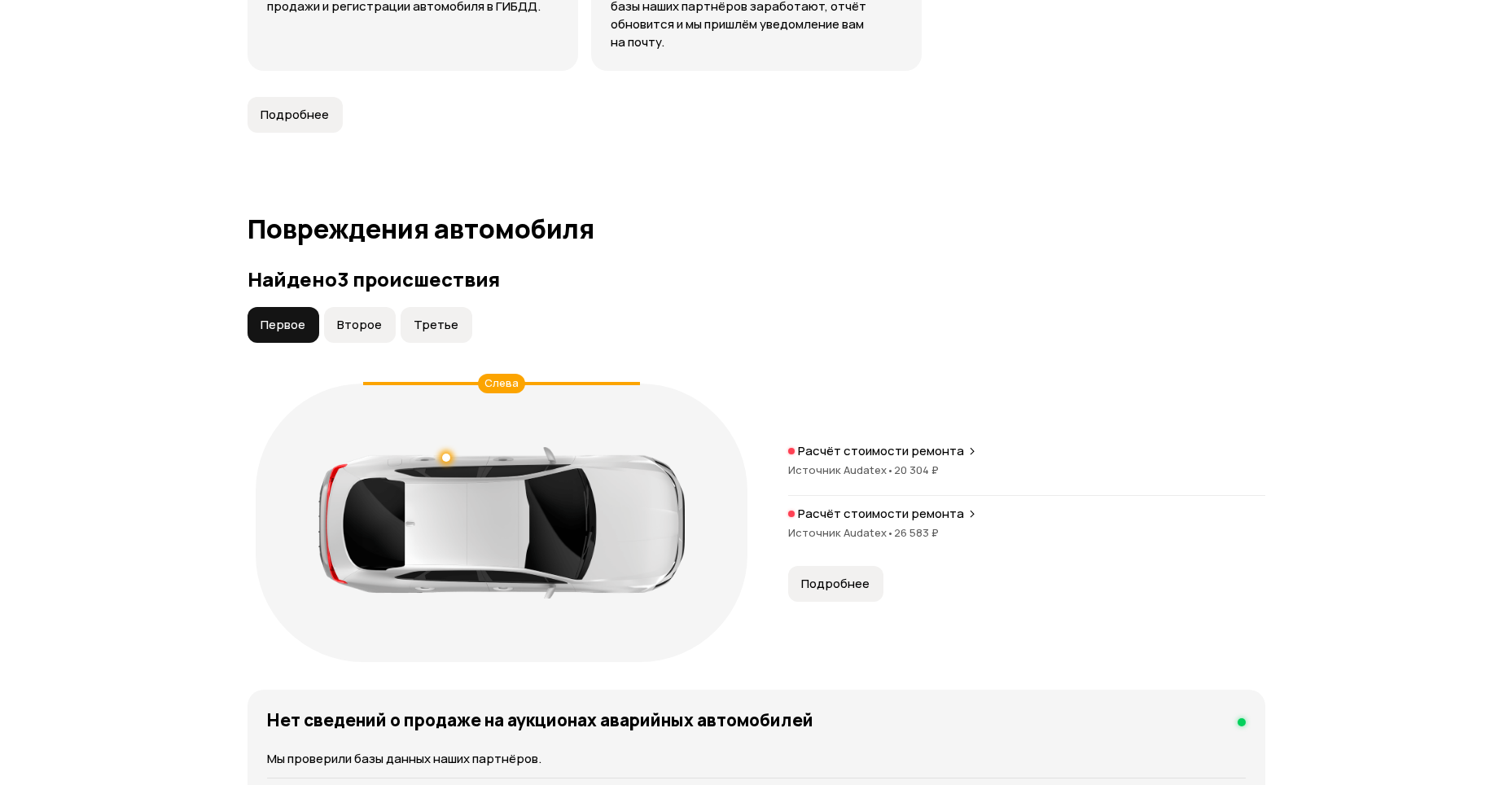
click at [814, 592] on span "Подробнее" at bounding box center [834, 584] width 68 height 16
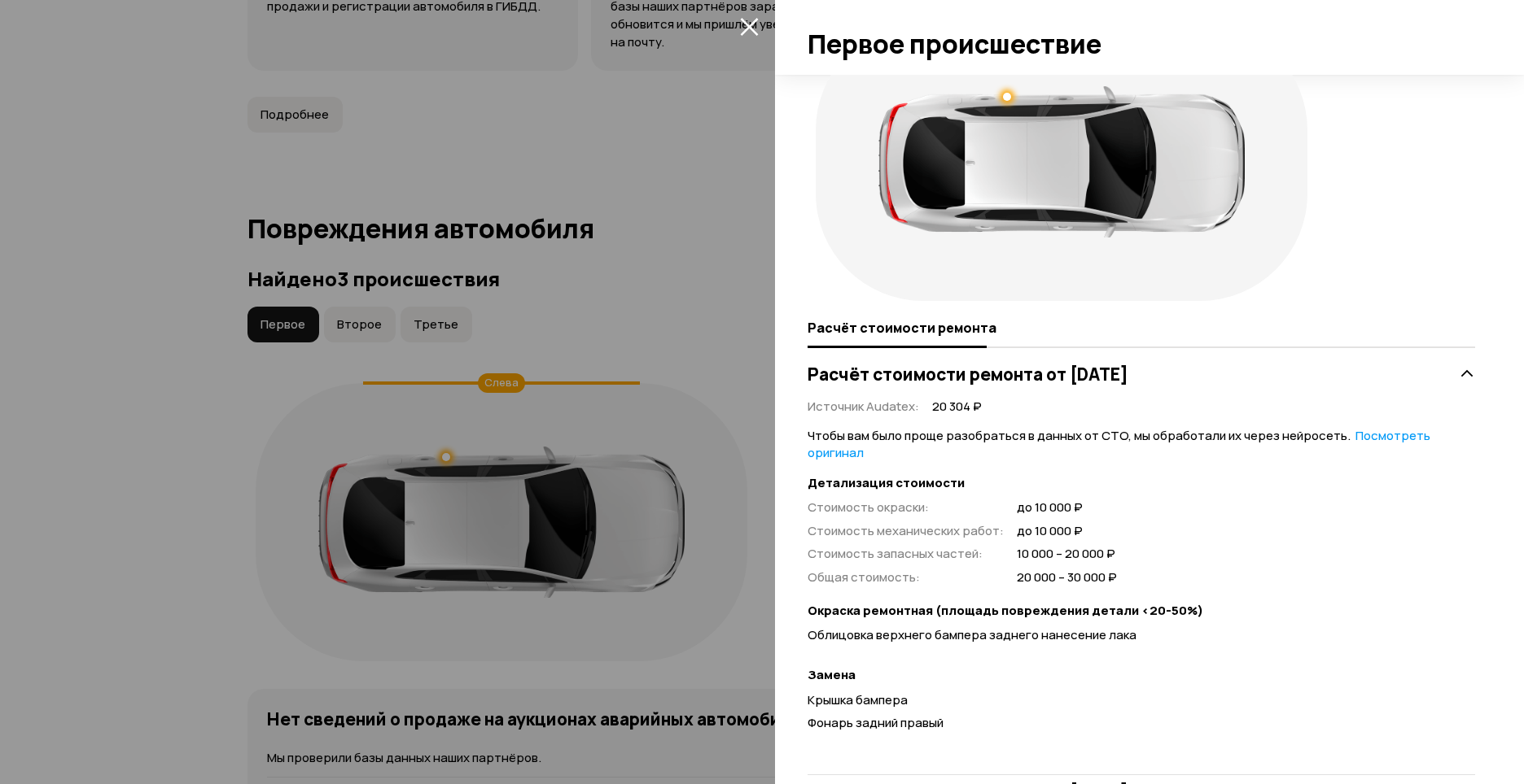
scroll to position [0, 0]
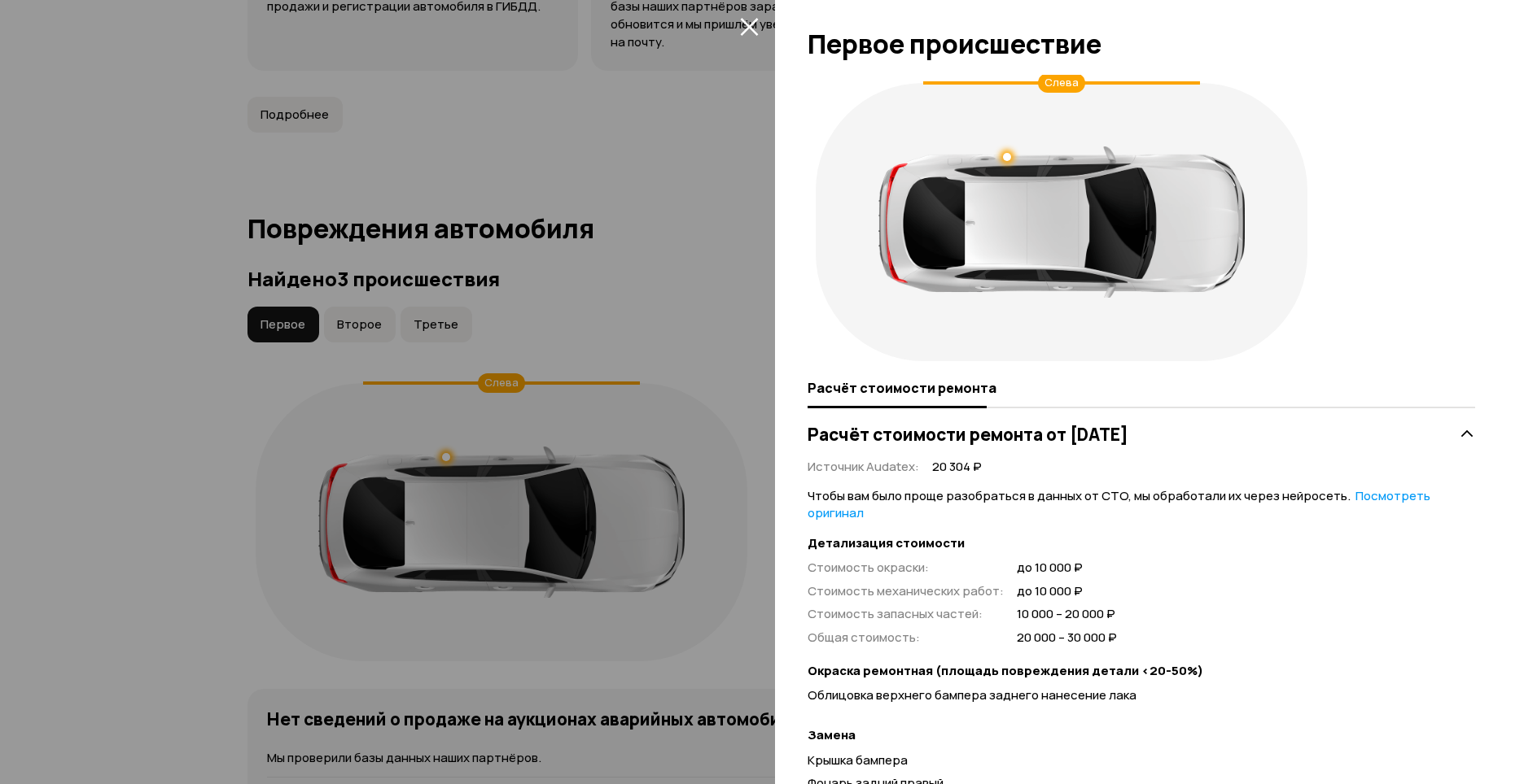
click at [671, 204] on div at bounding box center [762, 392] width 1524 height 784
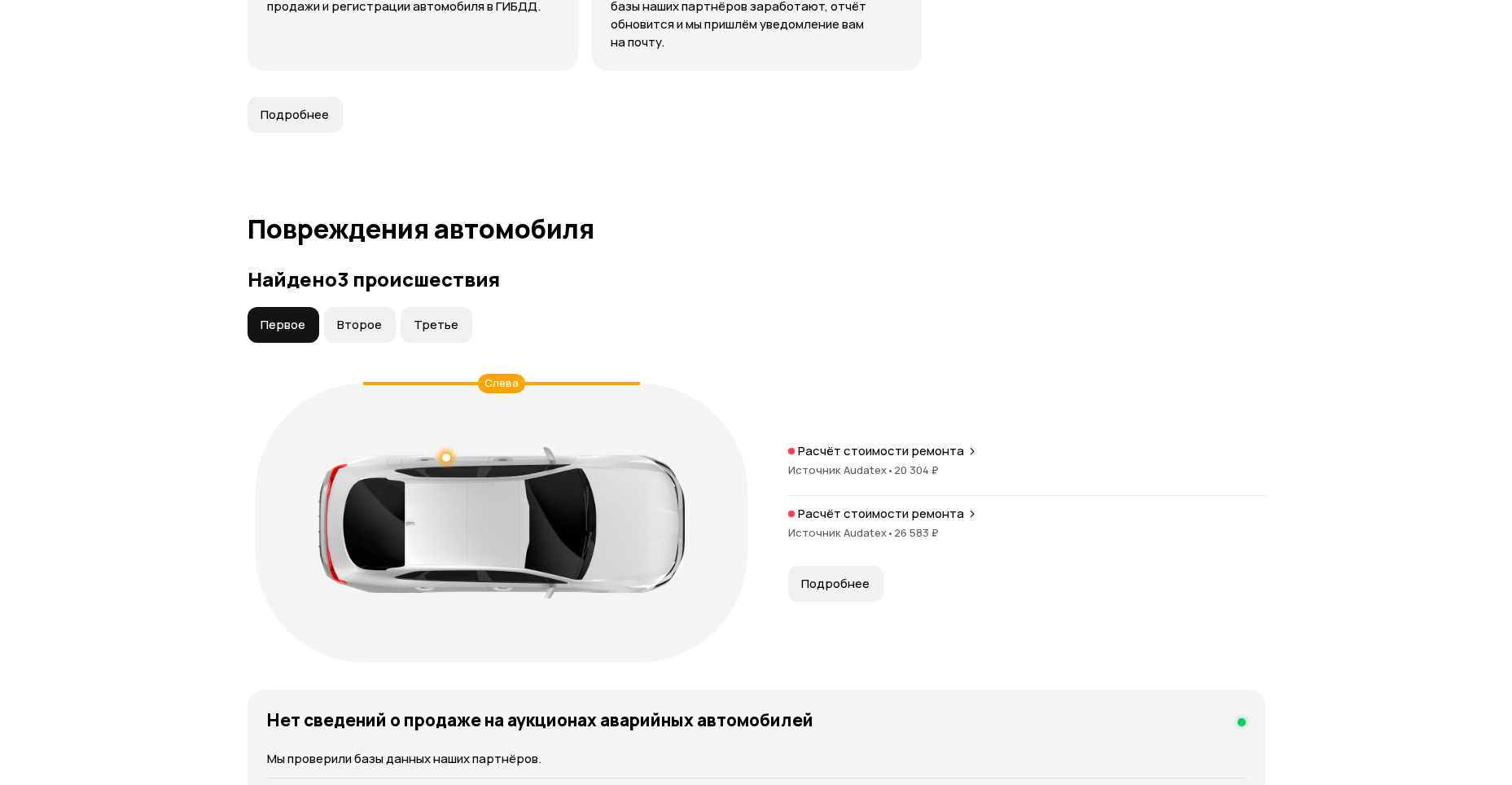
click at [333, 330] on button "Второе" at bounding box center [360, 325] width 72 height 35
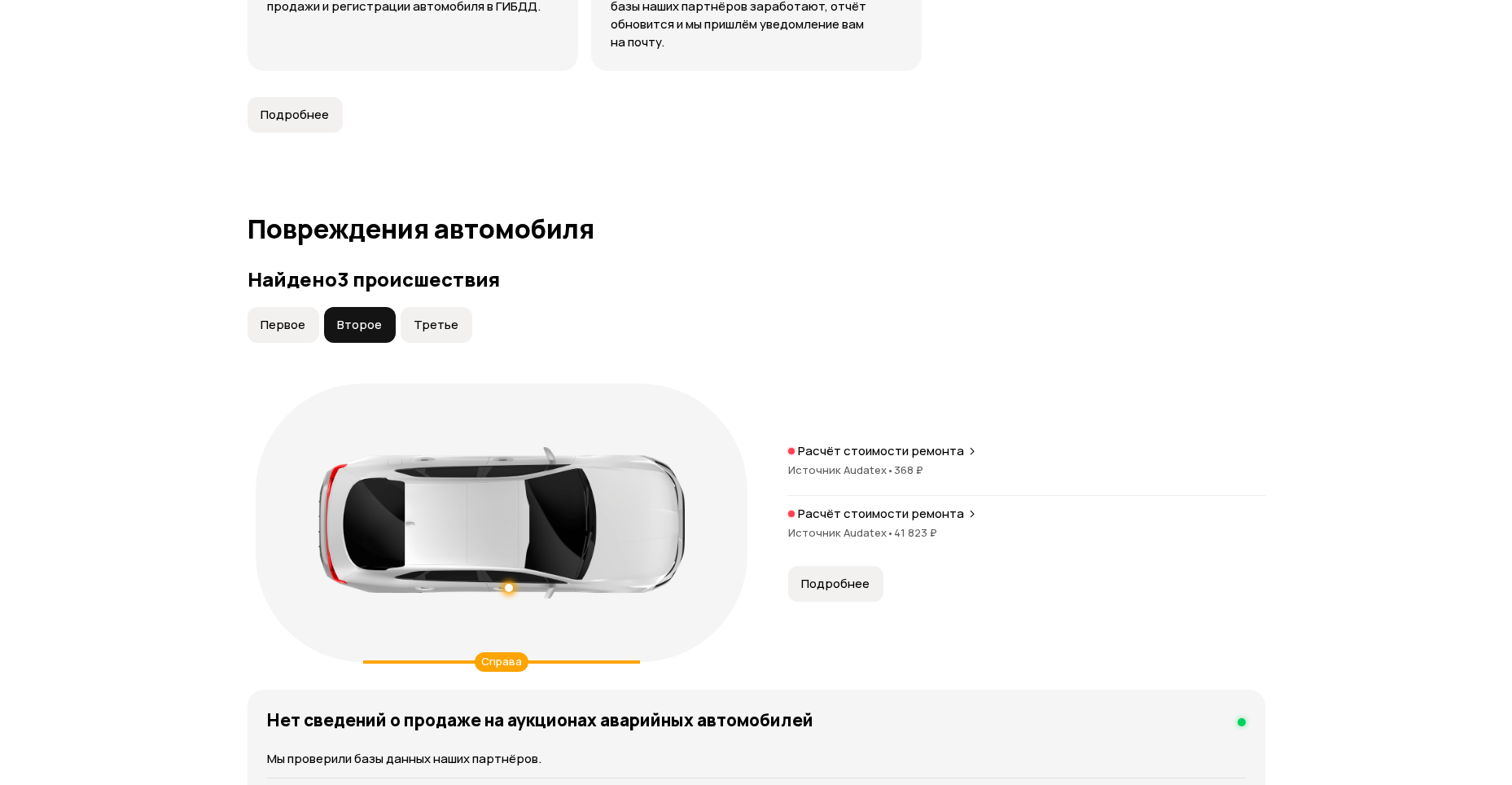
click at [792, 587] on button "Подробнее" at bounding box center [836, 583] width 96 height 35
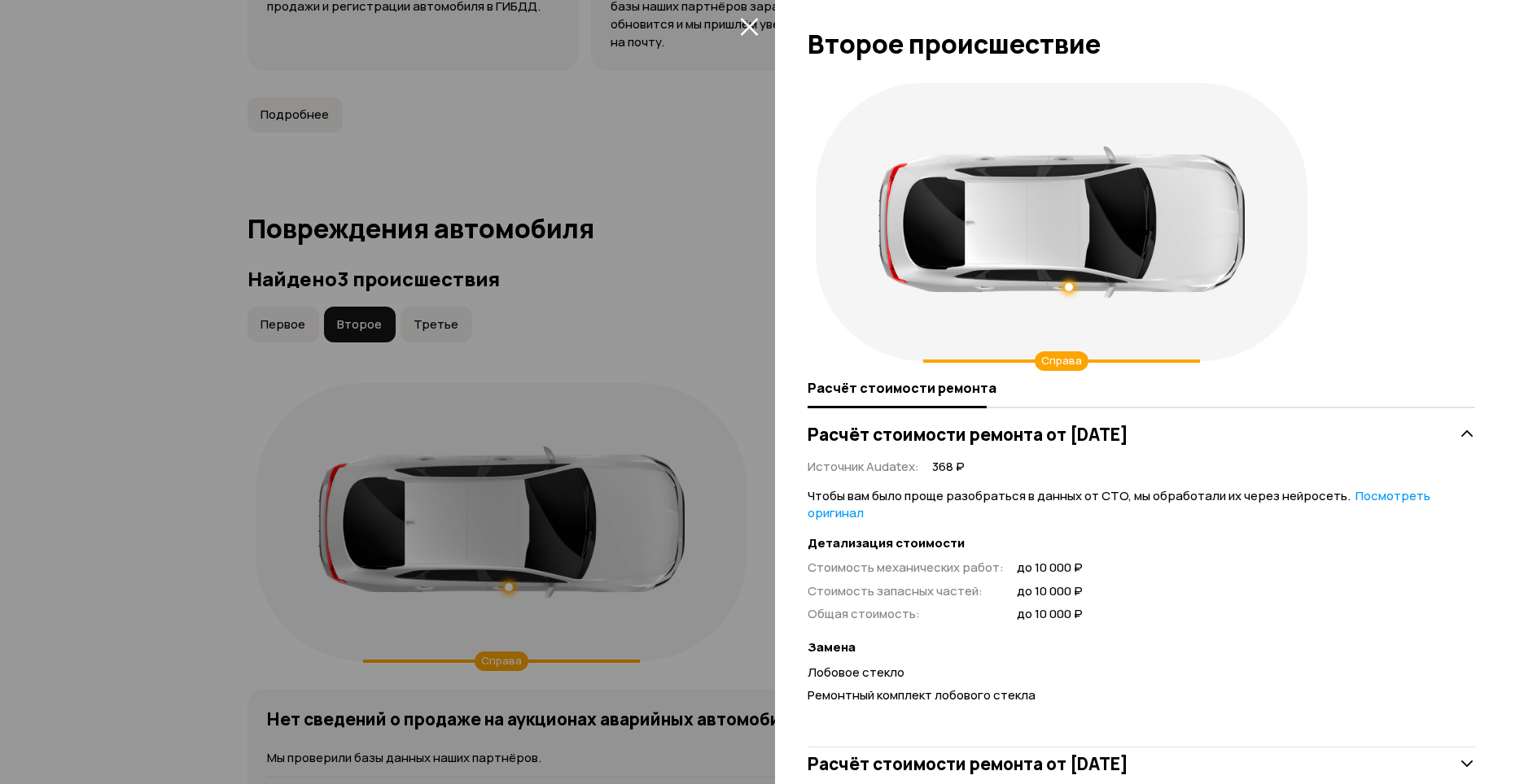
click at [590, 342] on div at bounding box center [762, 392] width 1524 height 784
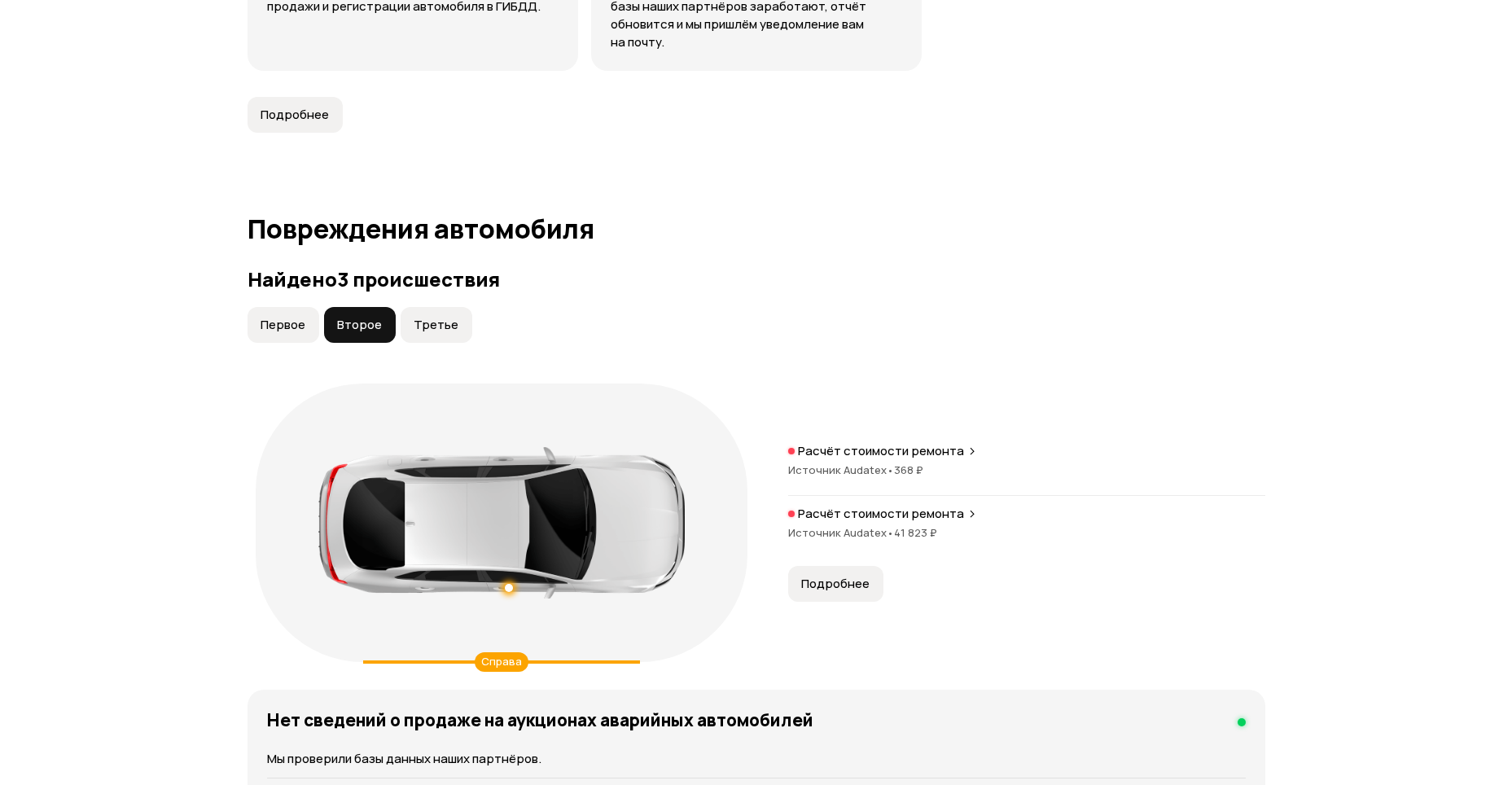
click at [442, 330] on span "Третье" at bounding box center [435, 325] width 45 height 16
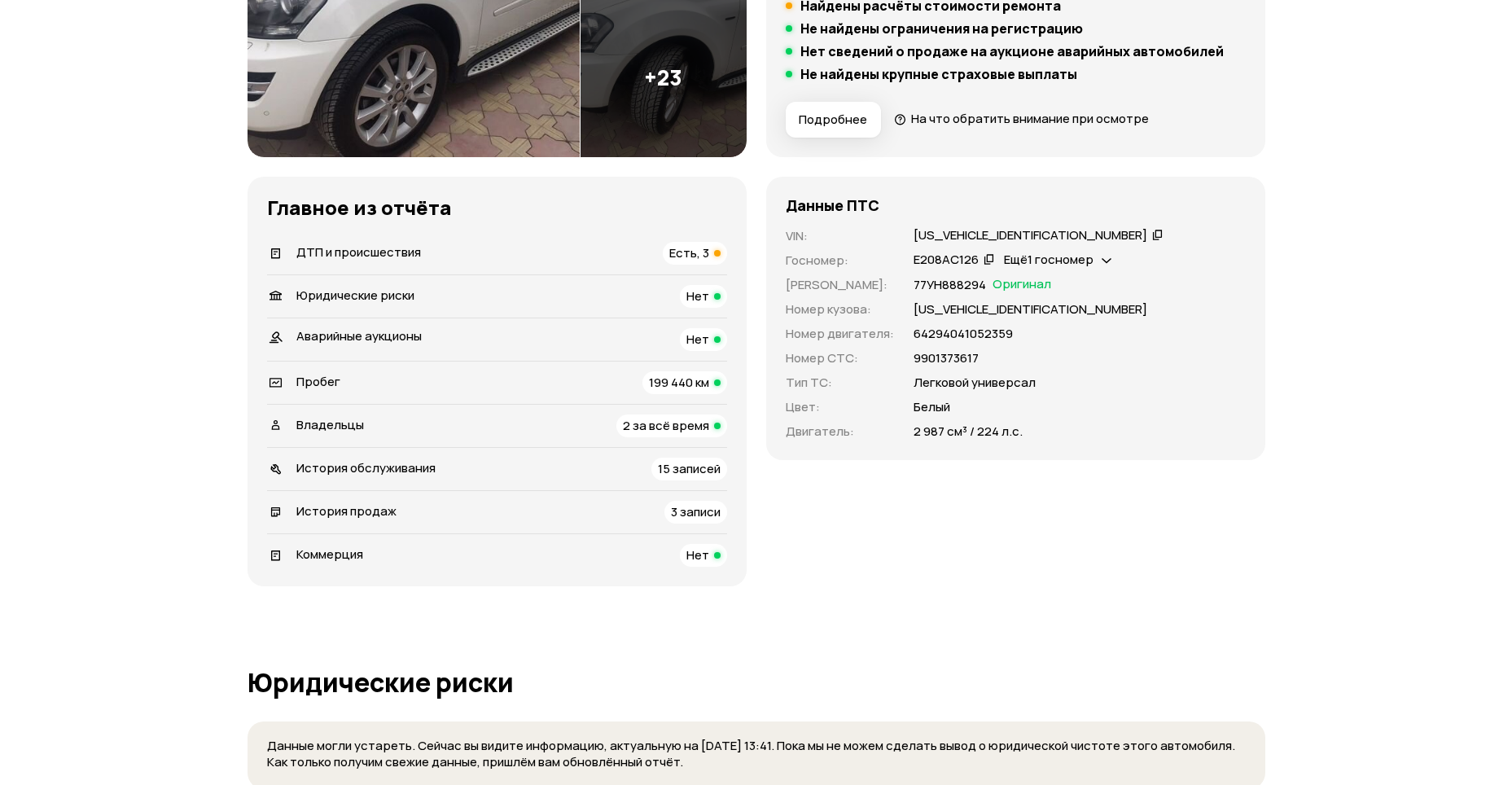
scroll to position [388, 0]
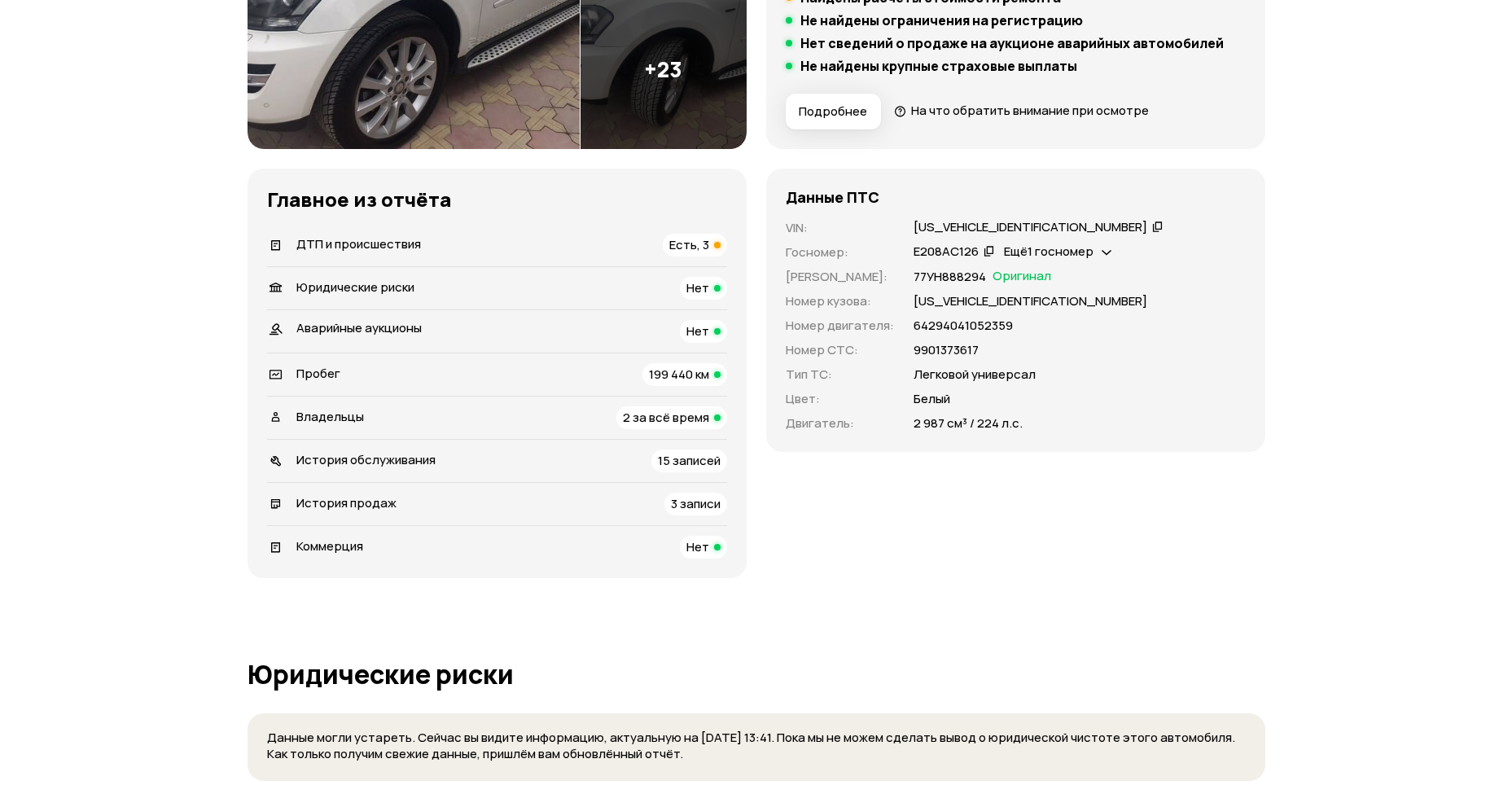
click at [426, 413] on div "Владельцы 2 за всё время" at bounding box center [497, 418] width 460 height 23
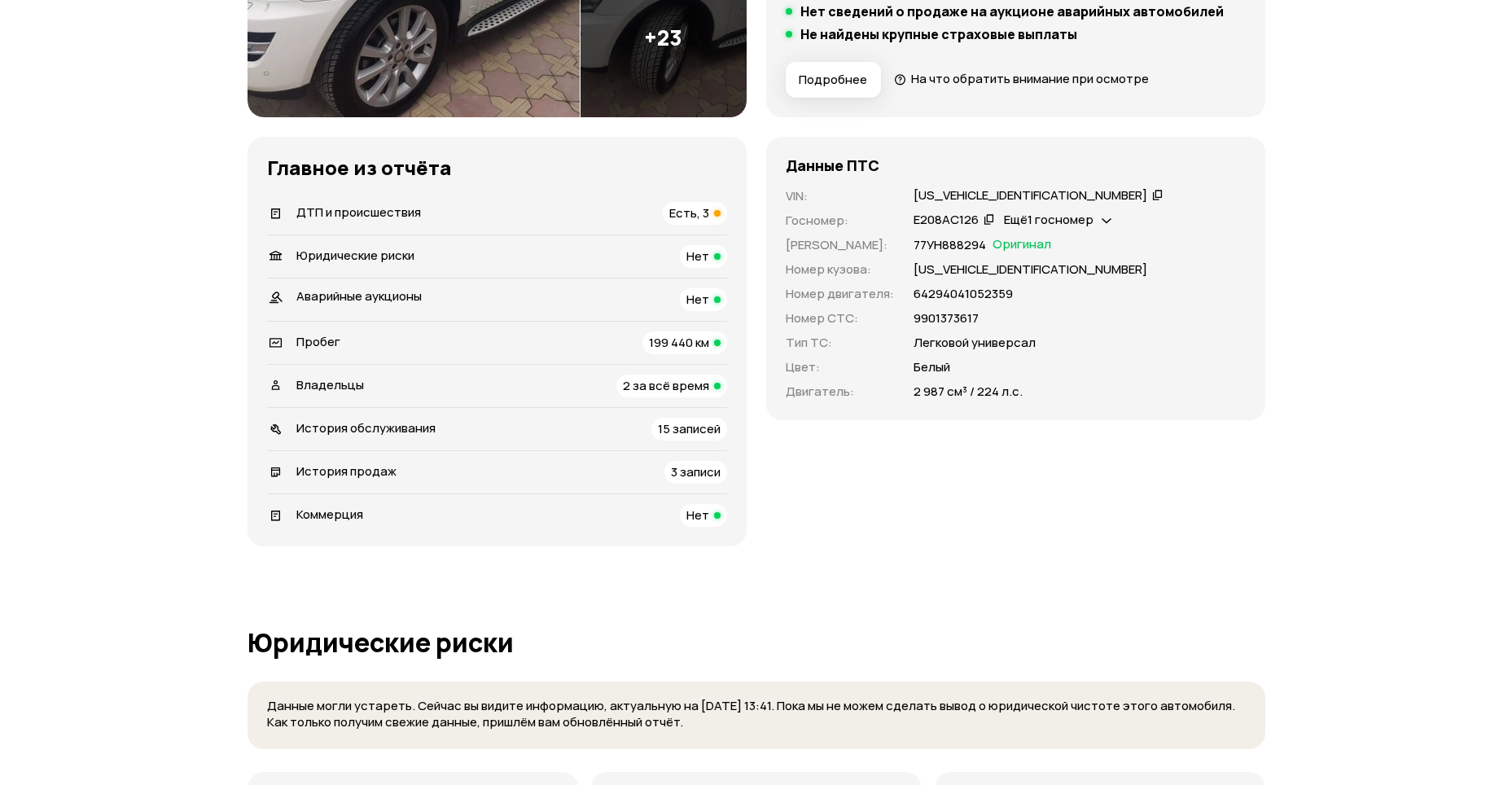
scroll to position [0, 0]
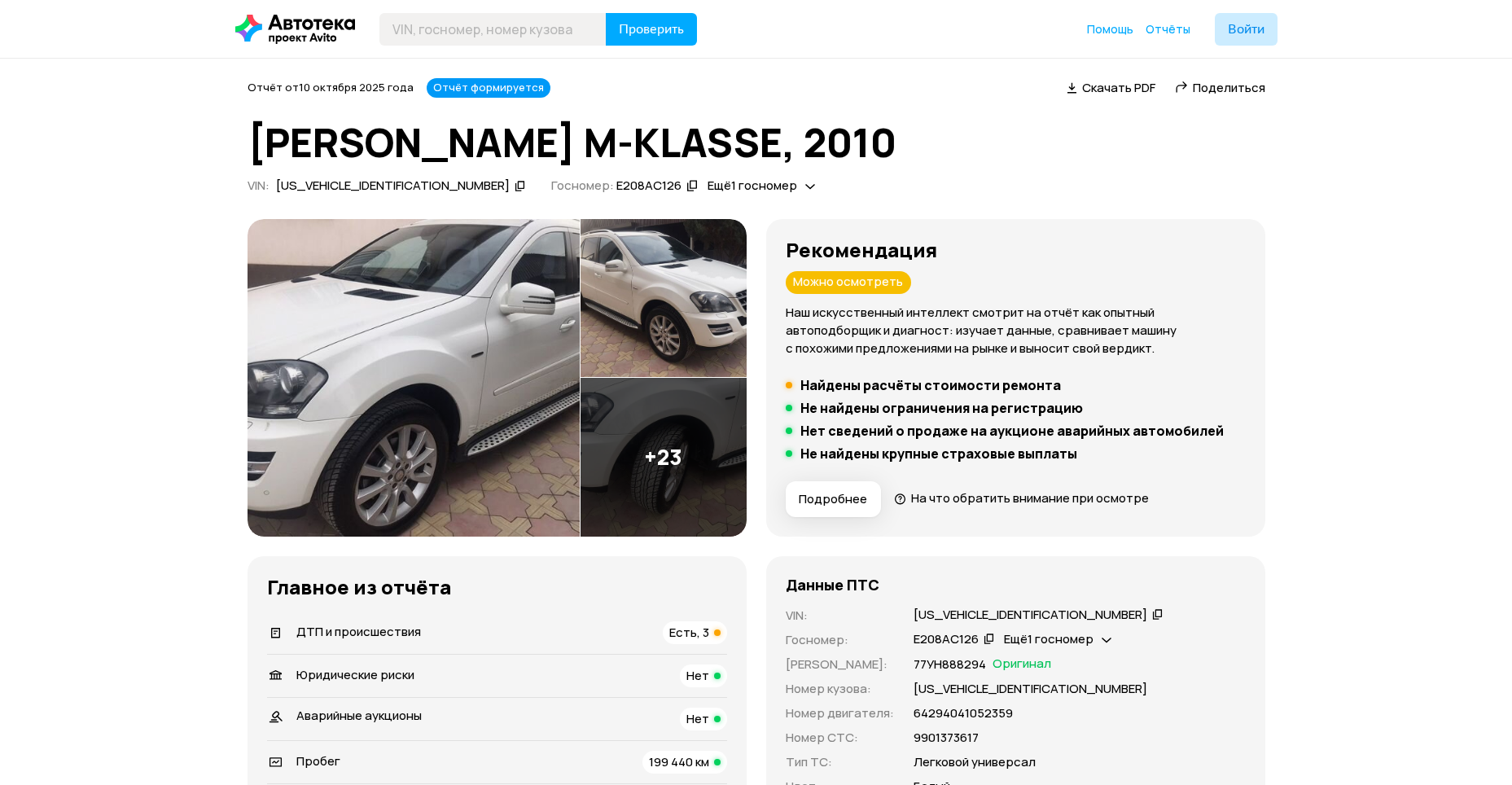
click at [359, 621] on div "ДТП и происшествия Есть, 3" at bounding box center [497, 633] width 460 height 23
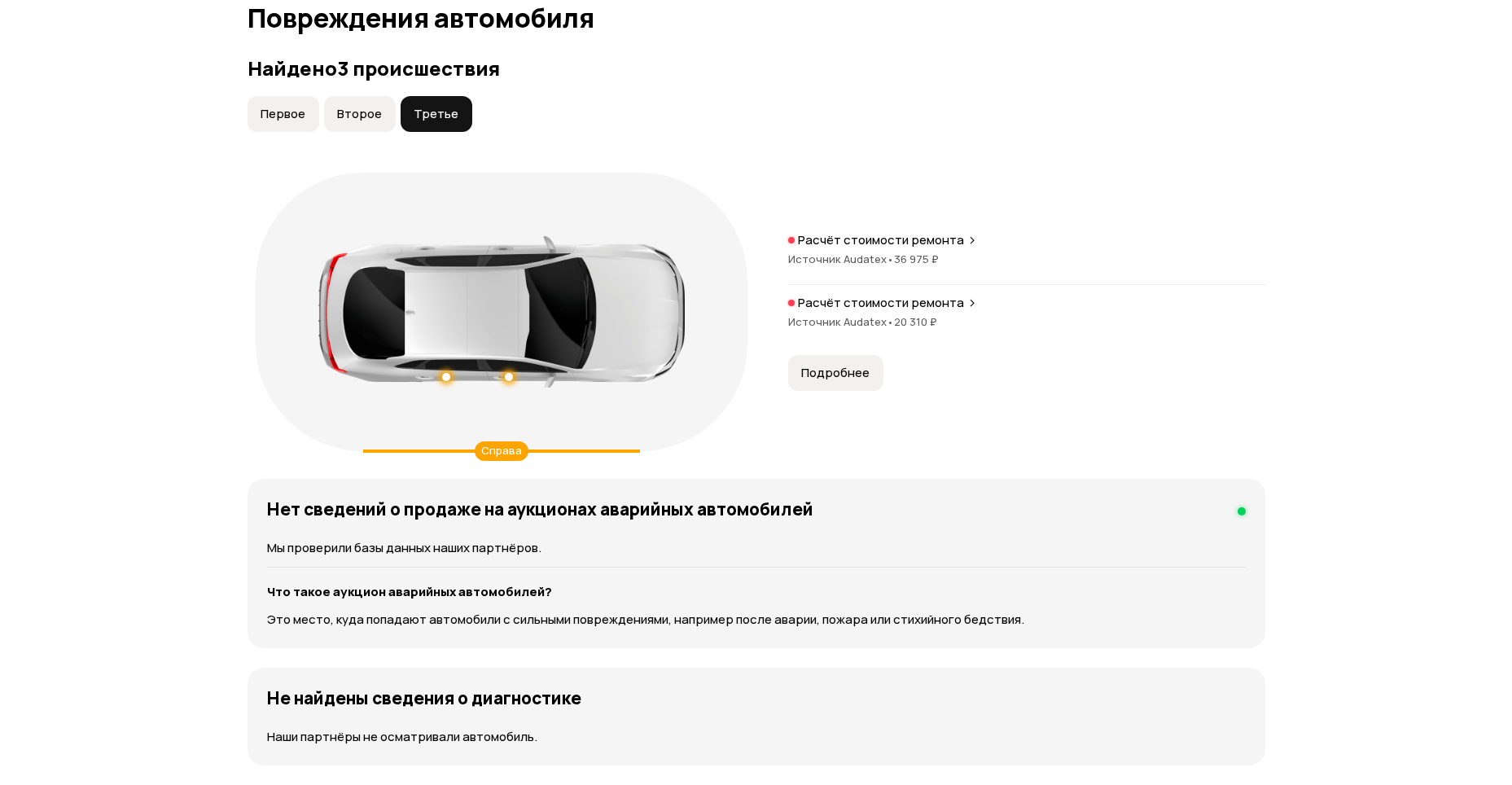
scroll to position [1740, 0]
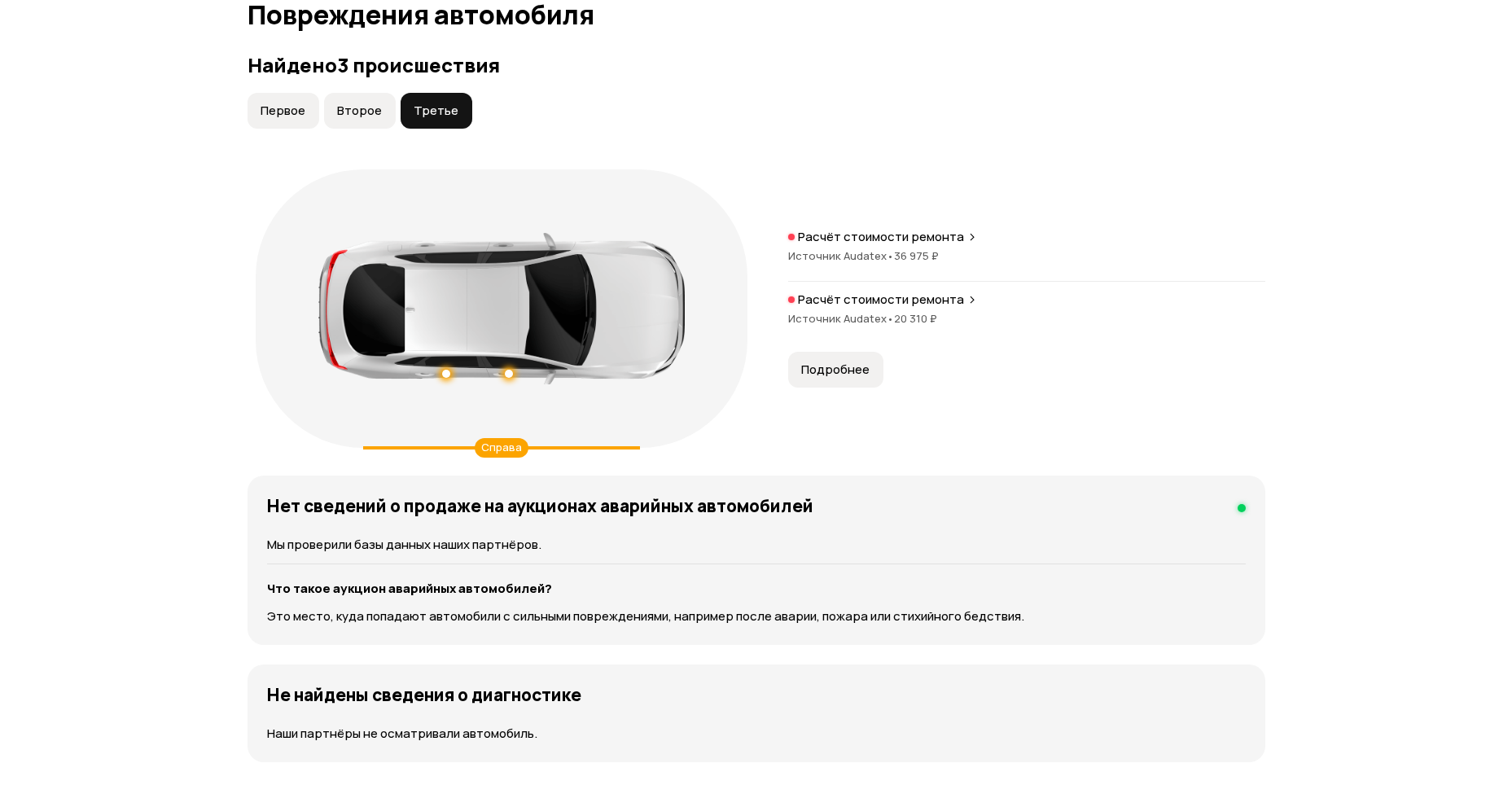
click at [275, 101] on button "Первое" at bounding box center [283, 110] width 72 height 35
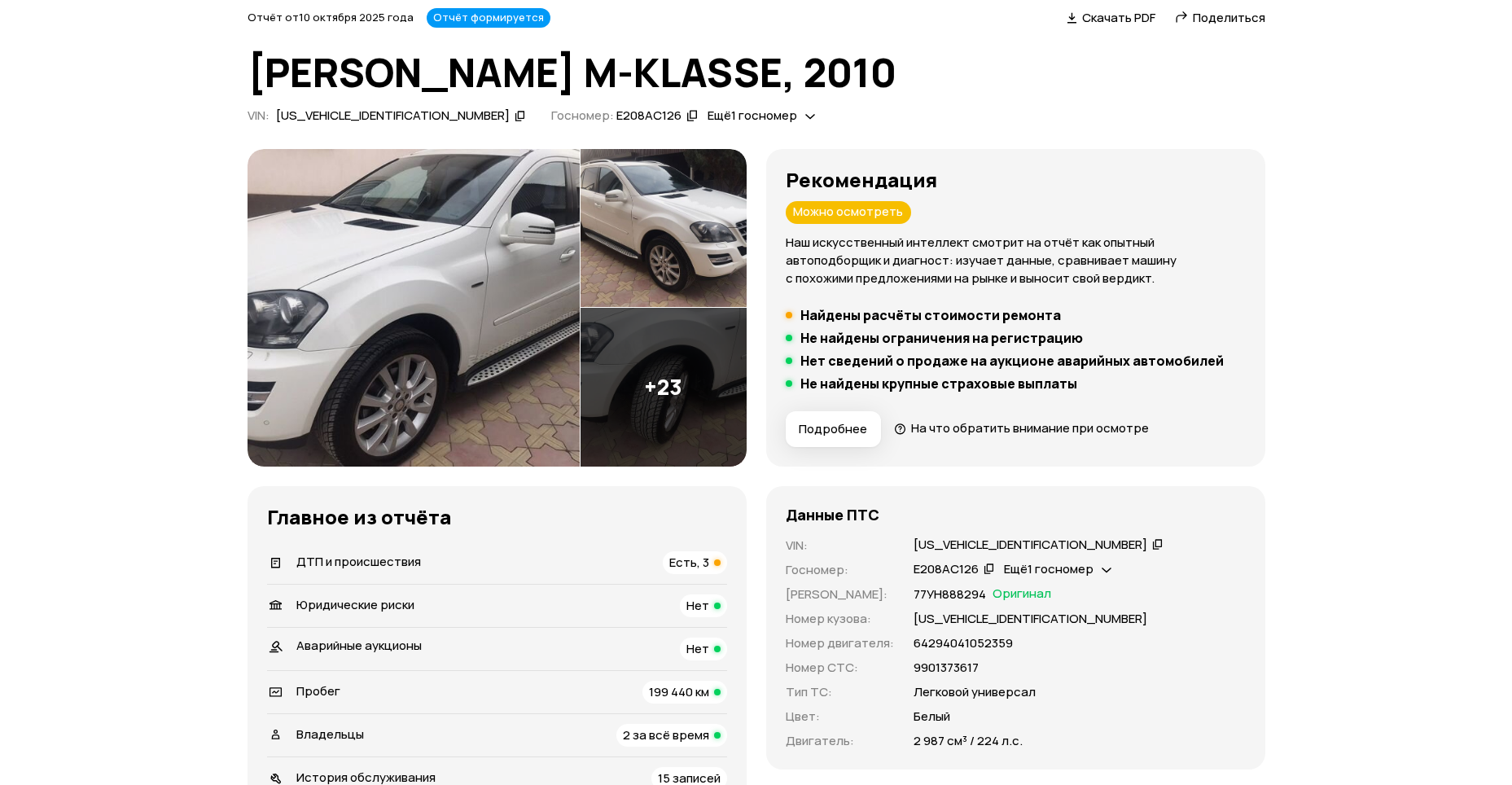
scroll to position [81, 0]
